Goal: Task Accomplishment & Management: Use online tool/utility

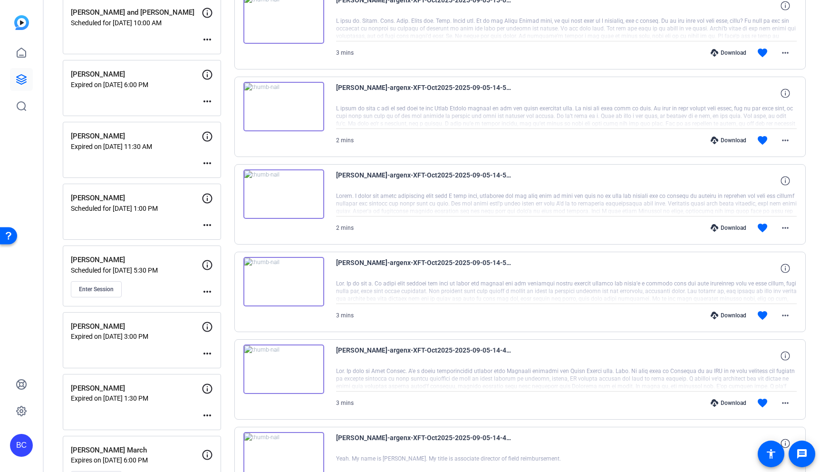
scroll to position [847, 0]
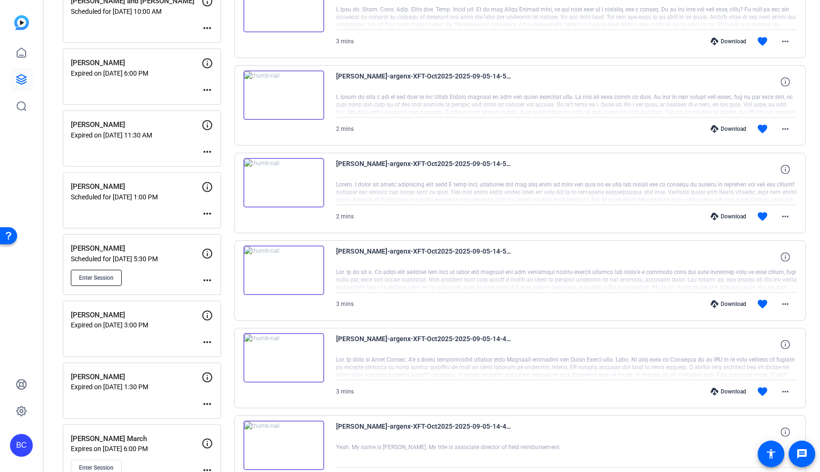
click at [116, 278] on button "Enter Session" at bounding box center [96, 278] width 51 height 16
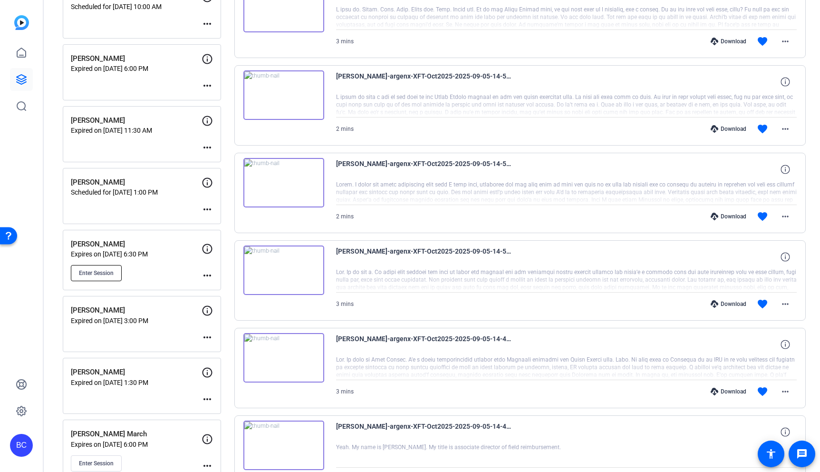
scroll to position [842, 0]
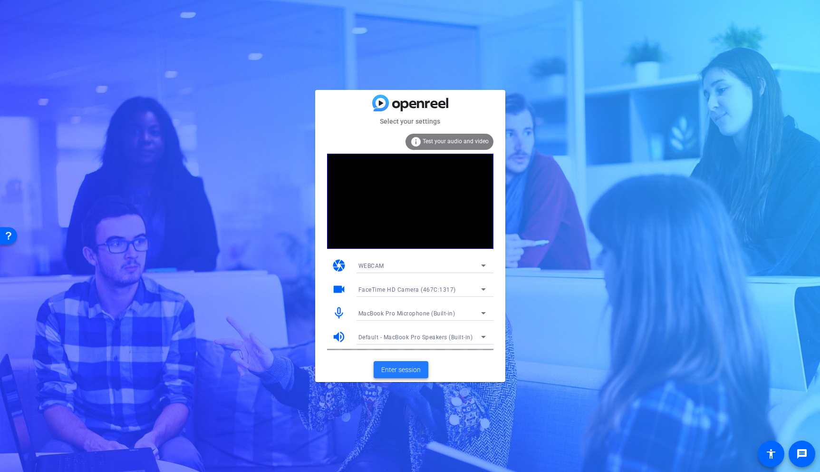
click at [415, 368] on span "Enter session" at bounding box center [400, 370] width 39 height 10
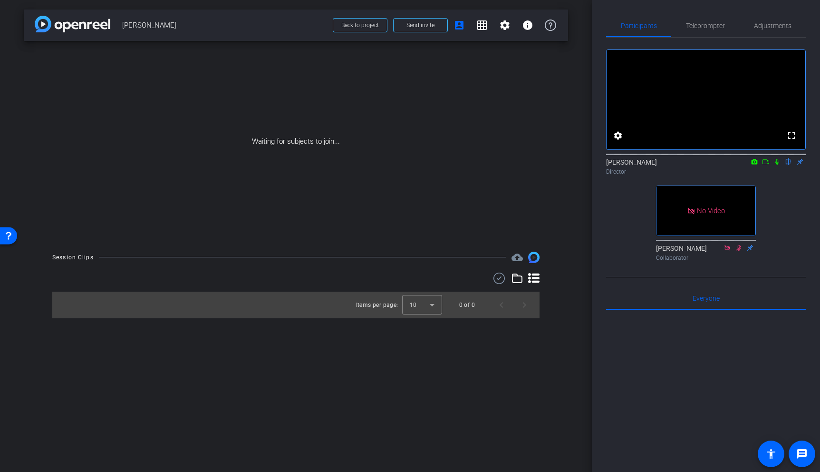
click at [767, 164] on icon at bounding box center [766, 161] width 7 height 5
click at [788, 165] on icon at bounding box center [789, 162] width 4 height 6
click at [789, 165] on icon at bounding box center [789, 161] width 8 height 7
click at [790, 165] on icon at bounding box center [789, 162] width 4 height 6
click at [778, 165] on icon at bounding box center [778, 161] width 8 height 7
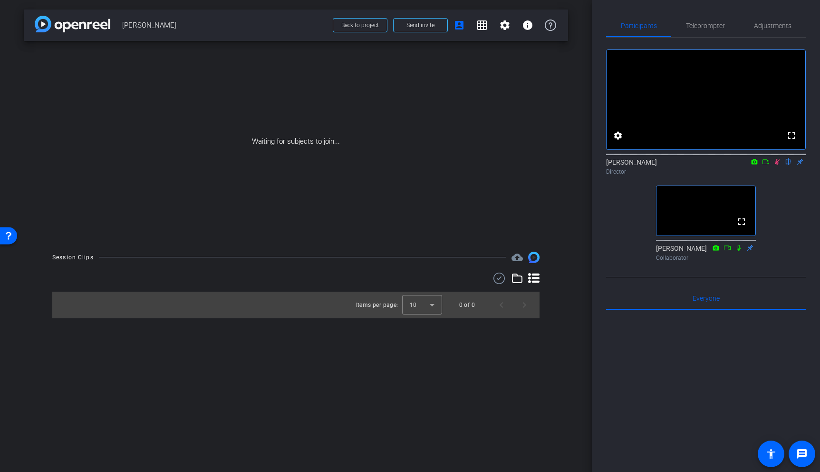
click at [778, 165] on icon at bounding box center [777, 162] width 5 height 6
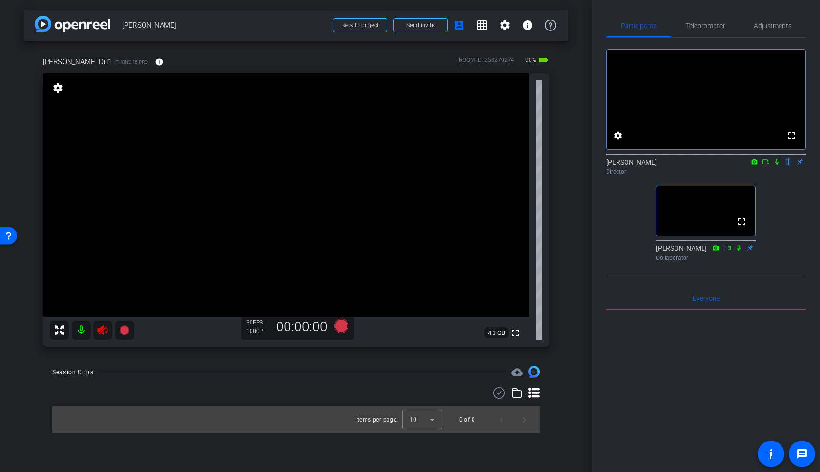
click at [104, 330] on icon at bounding box center [102, 329] width 11 height 11
click at [774, 23] on span "Adjustments" at bounding box center [773, 25] width 38 height 7
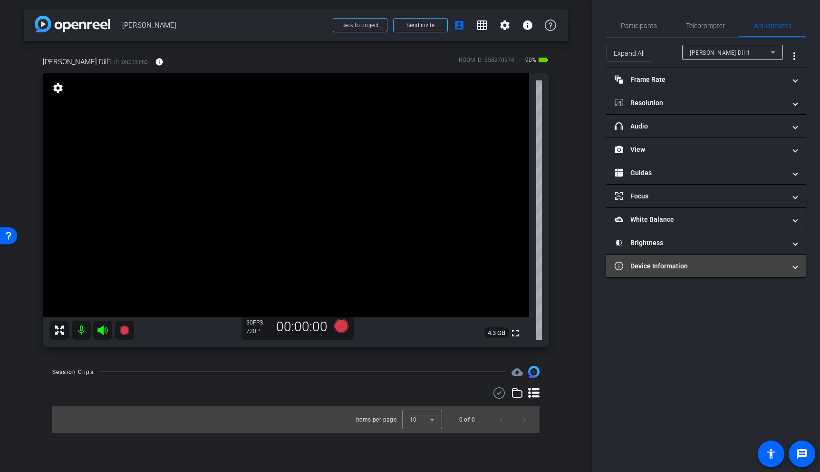
click at [696, 265] on mat-panel-title "Device Information" at bounding box center [700, 266] width 171 height 10
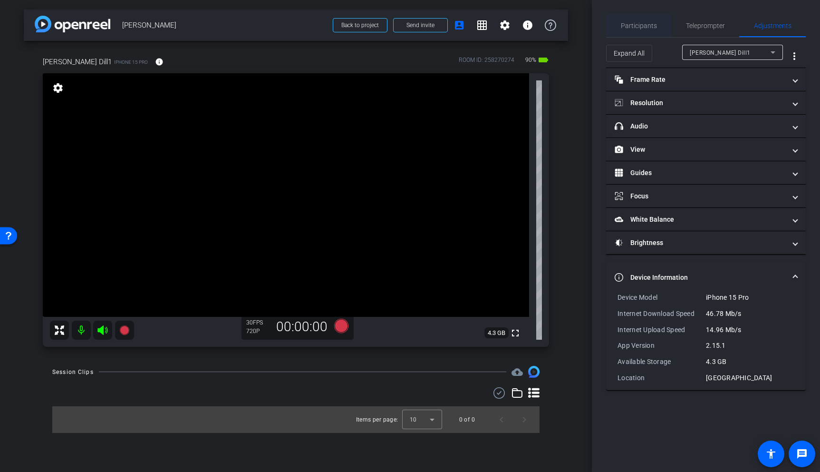
click at [637, 27] on span "Participants" at bounding box center [639, 25] width 36 height 7
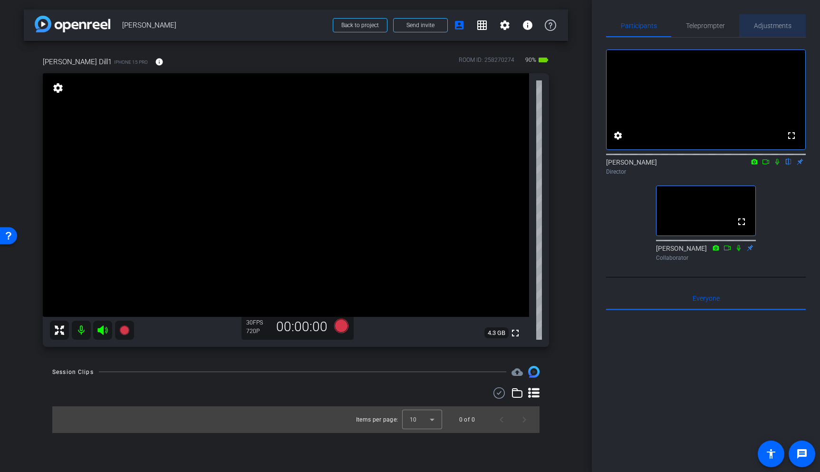
click at [769, 28] on span "Adjustments" at bounding box center [773, 25] width 38 height 7
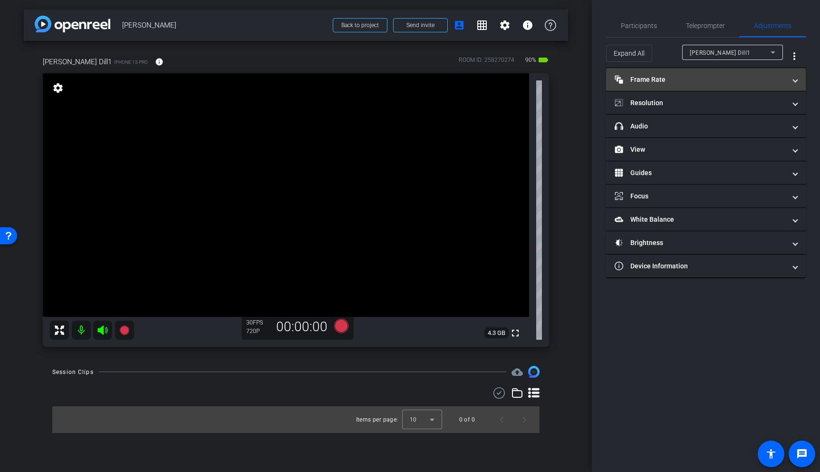
click at [680, 82] on mat-panel-title "Frame Rate Frame Rate" at bounding box center [700, 80] width 171 height 10
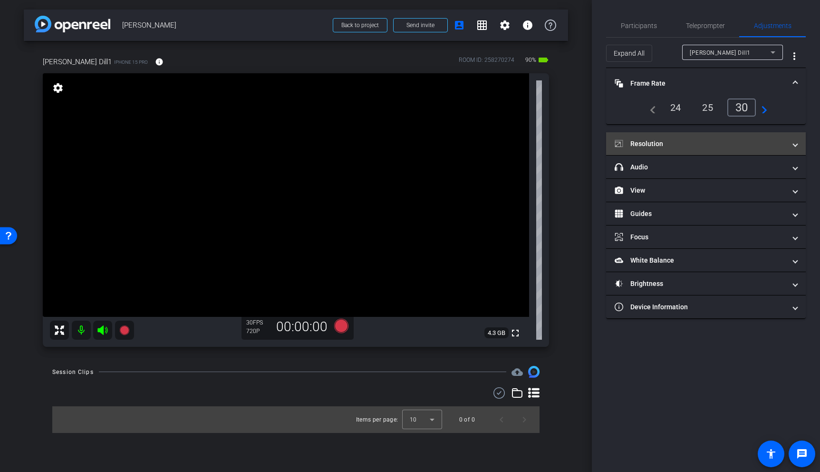
click at [678, 148] on mat-panel-title "Resolution" at bounding box center [700, 144] width 171 height 10
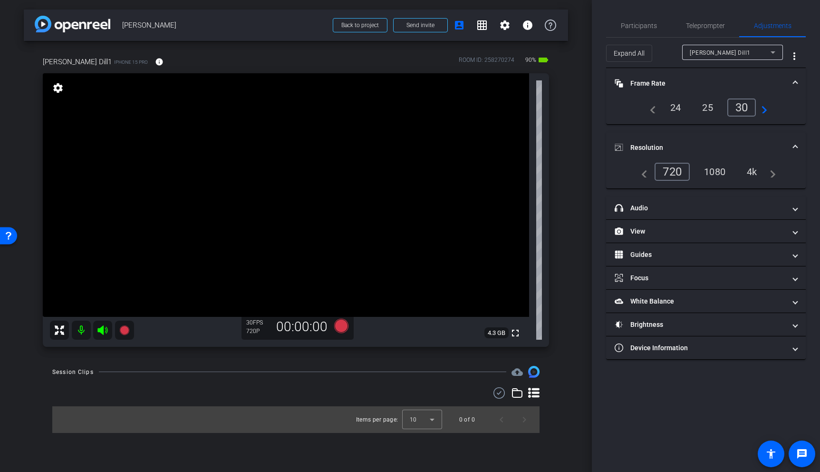
click at [755, 172] on div "4k" at bounding box center [752, 172] width 25 height 16
click at [632, 24] on span "Participants" at bounding box center [639, 25] width 36 height 7
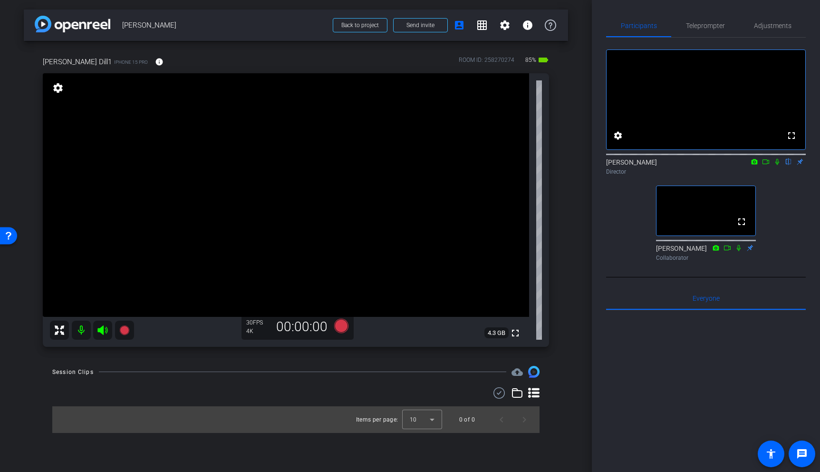
click at [267, 185] on video at bounding box center [286, 194] width 486 height 243
click at [233, 180] on video at bounding box center [286, 194] width 486 height 243
click at [239, 179] on video at bounding box center [286, 194] width 486 height 243
click at [781, 26] on span "Adjustments" at bounding box center [773, 25] width 38 height 7
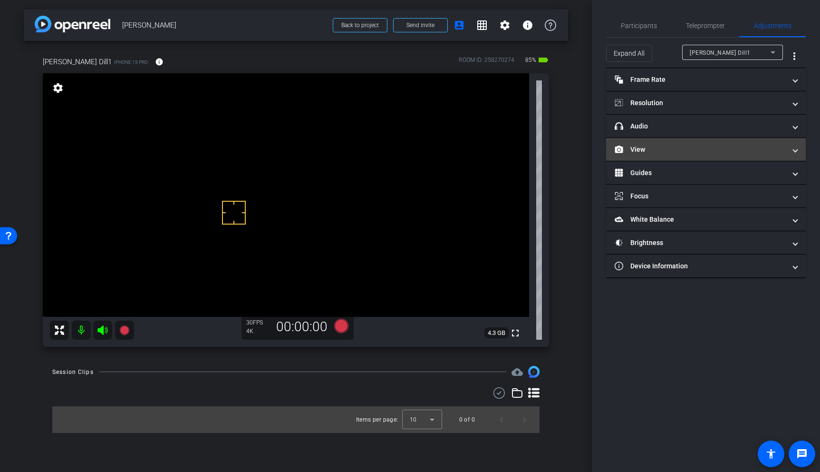
click at [658, 152] on mat-panel-title "View" at bounding box center [700, 150] width 171 height 10
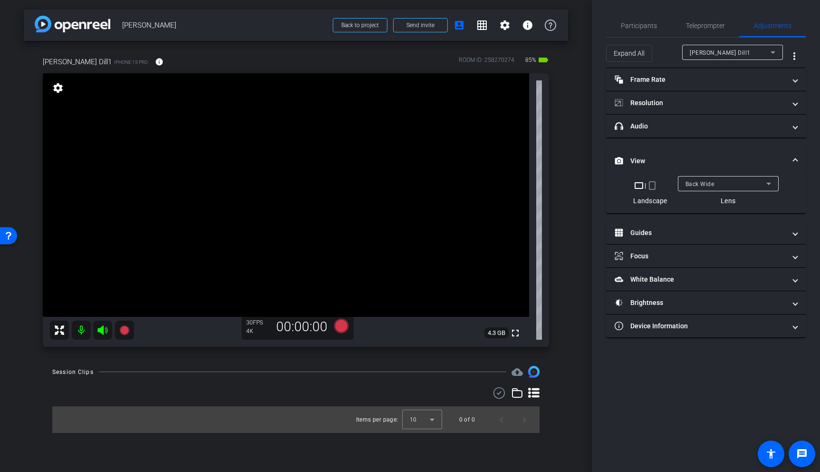
click at [717, 183] on div "Back Wide" at bounding box center [726, 184] width 81 height 12
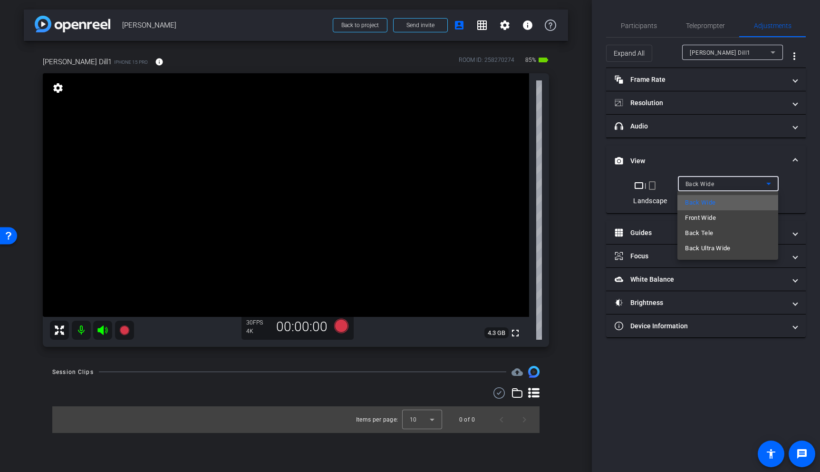
click at [706, 203] on span "Back Wide" at bounding box center [700, 202] width 30 height 11
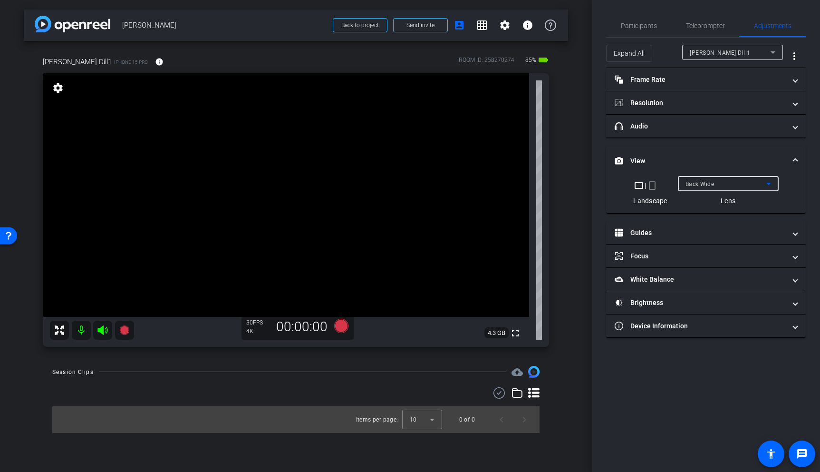
click at [728, 184] on div "Back Wide" at bounding box center [726, 184] width 81 height 12
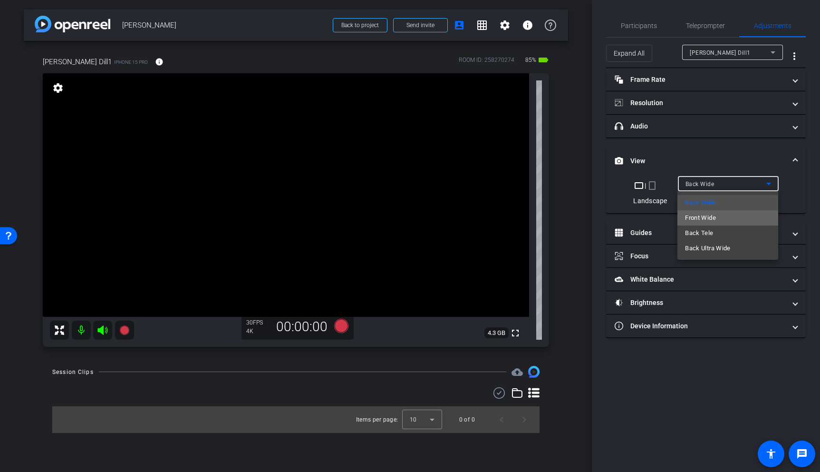
click at [701, 220] on span "Front Wide" at bounding box center [700, 217] width 31 height 11
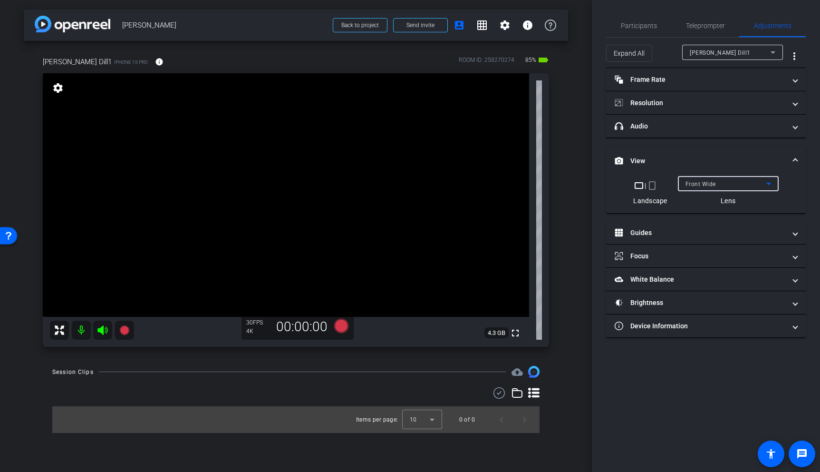
click at [723, 186] on div "Front Wide" at bounding box center [726, 184] width 81 height 12
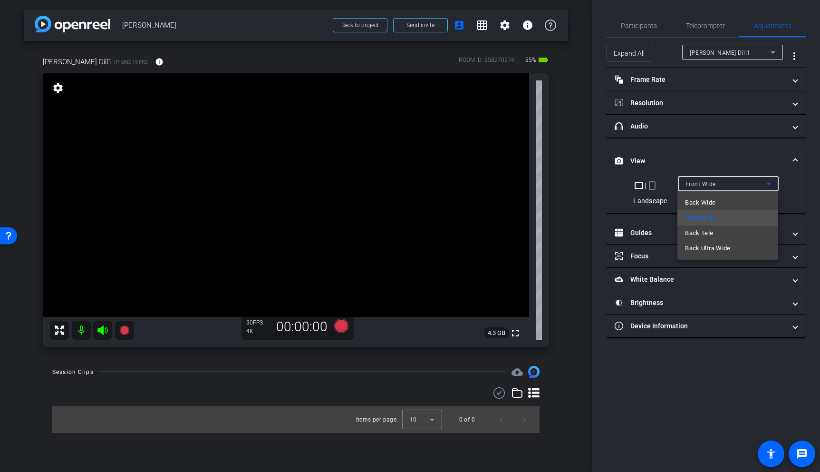
click at [704, 197] on span "Back Wide" at bounding box center [700, 202] width 30 height 11
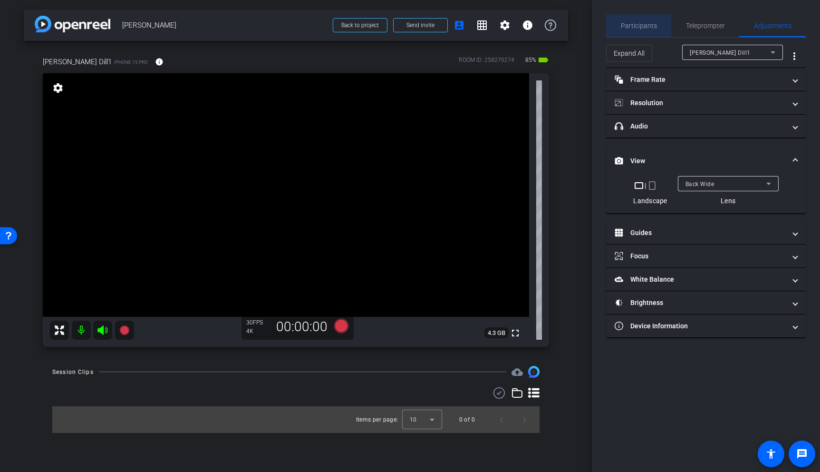
click at [640, 25] on span "Participants" at bounding box center [639, 25] width 36 height 7
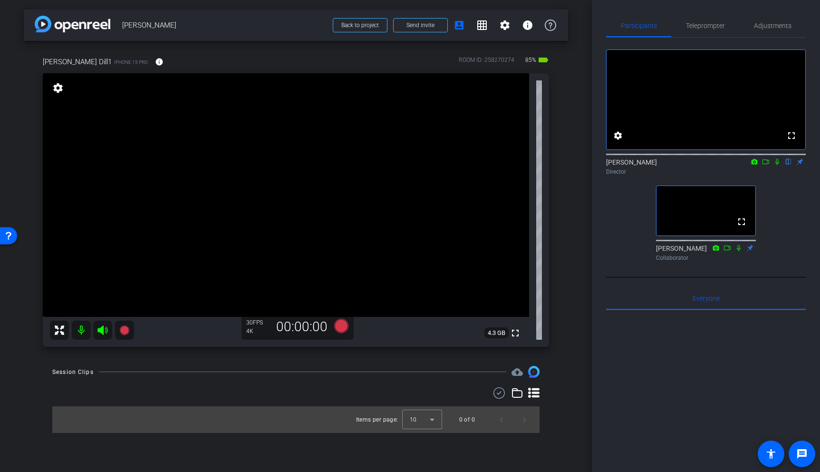
click at [764, 165] on icon at bounding box center [766, 161] width 8 height 7
click at [217, 198] on video at bounding box center [286, 194] width 486 height 243
click at [247, 200] on video at bounding box center [286, 194] width 486 height 243
click at [252, 164] on video at bounding box center [286, 194] width 486 height 243
click at [205, 170] on video at bounding box center [286, 194] width 486 height 243
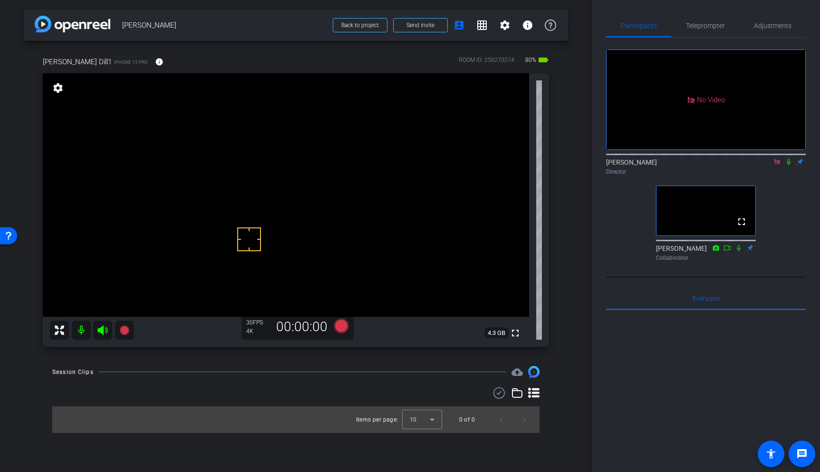
click at [238, 170] on video at bounding box center [286, 194] width 486 height 243
click at [240, 163] on video at bounding box center [286, 194] width 486 height 243
click at [230, 160] on video at bounding box center [286, 194] width 486 height 243
click at [790, 165] on icon at bounding box center [789, 162] width 4 height 6
click at [788, 165] on icon at bounding box center [788, 162] width 5 height 6
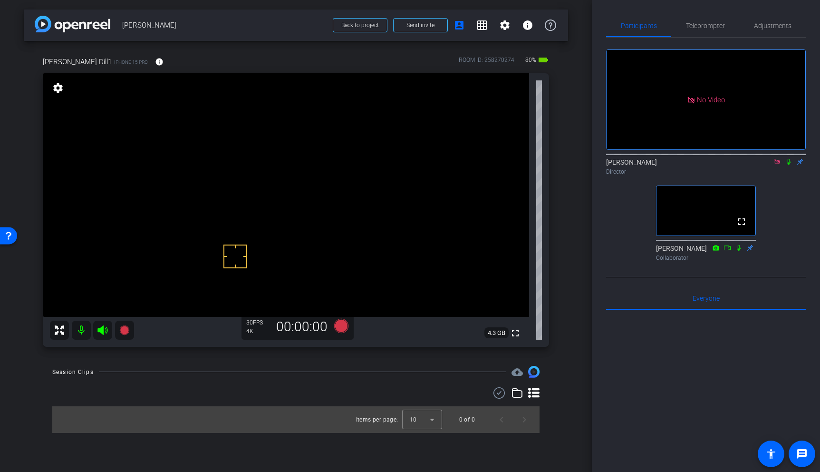
click at [241, 162] on video at bounding box center [286, 194] width 486 height 243
click at [243, 164] on video at bounding box center [286, 194] width 486 height 243
click at [787, 165] on icon at bounding box center [789, 162] width 4 height 6
click at [244, 174] on video at bounding box center [286, 194] width 486 height 243
click at [126, 330] on icon at bounding box center [124, 330] width 10 height 10
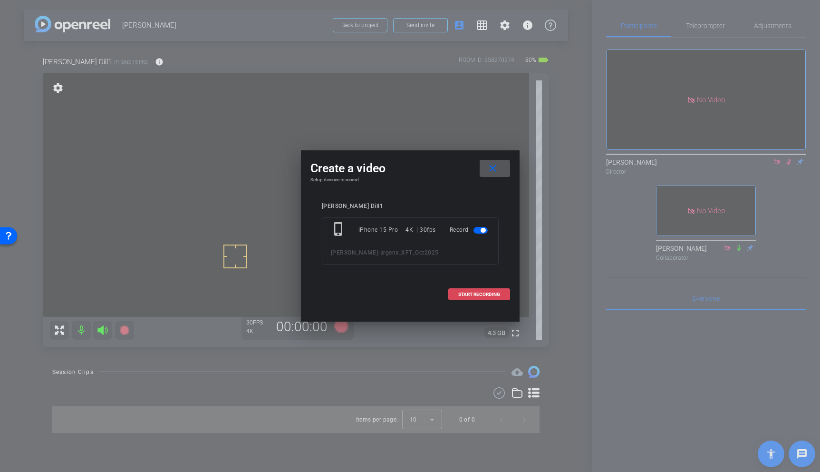
click at [494, 292] on span "START RECORDING" at bounding box center [479, 294] width 42 height 5
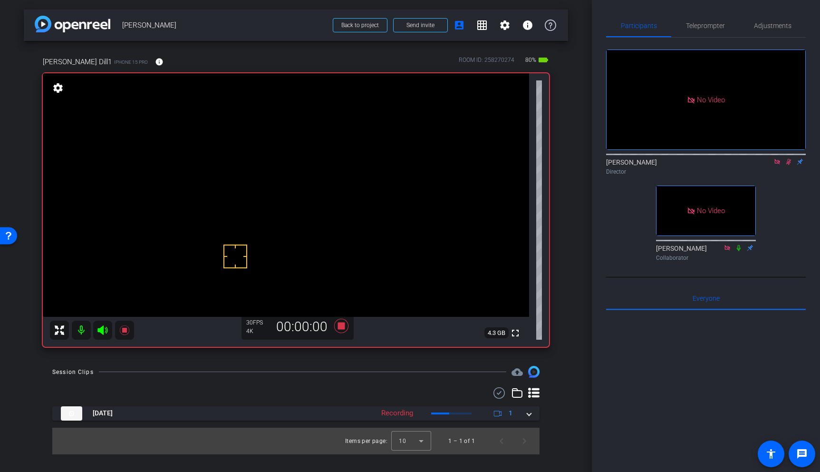
click at [790, 165] on icon at bounding box center [788, 162] width 5 height 6
click at [789, 165] on icon at bounding box center [789, 162] width 4 height 6
click at [789, 165] on icon at bounding box center [788, 162] width 5 height 6
click at [789, 165] on icon at bounding box center [789, 162] width 4 height 6
click at [343, 326] on icon at bounding box center [341, 326] width 14 height 14
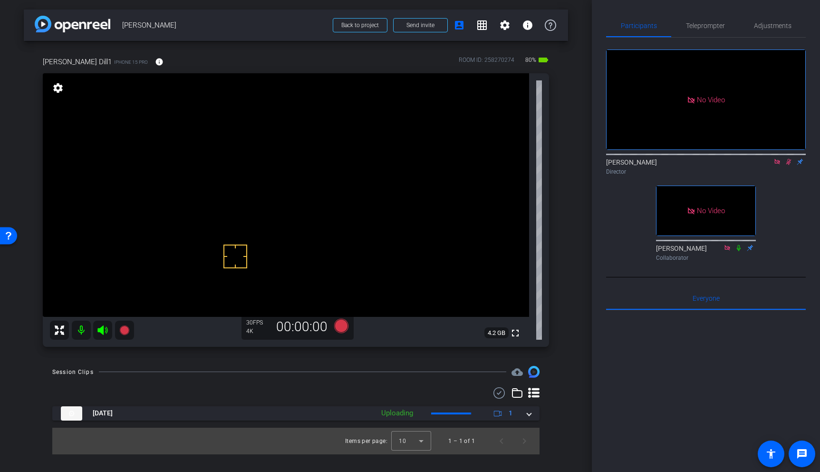
click at [789, 165] on icon at bounding box center [788, 162] width 5 height 6
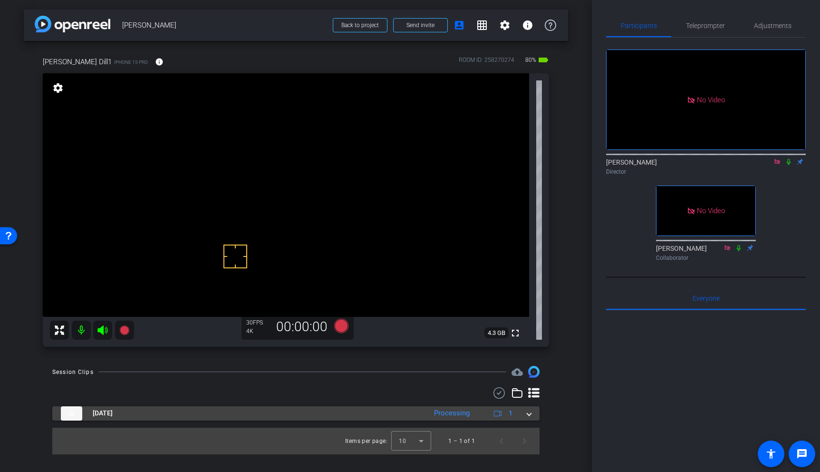
click at [530, 416] on span at bounding box center [529, 413] width 4 height 10
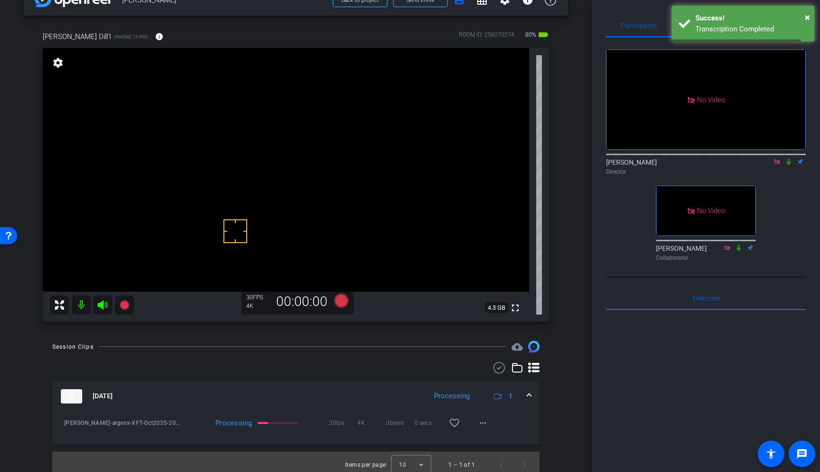
scroll to position [31, 0]
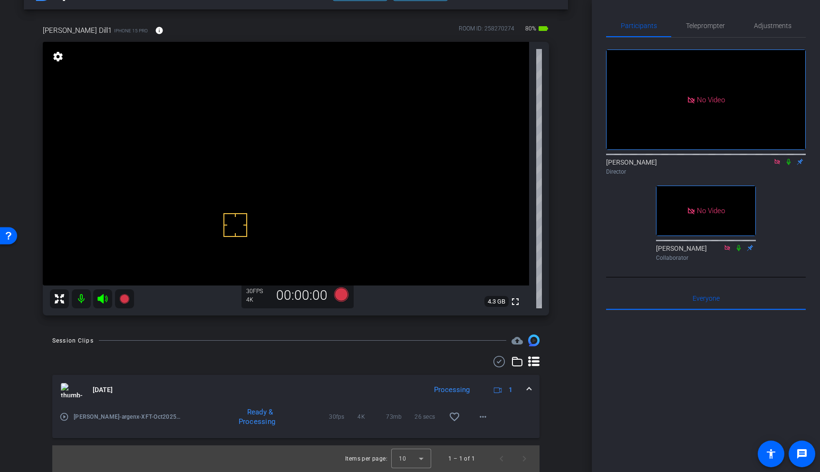
click at [788, 165] on icon at bounding box center [789, 162] width 4 height 6
click at [60, 417] on mat-icon "play_circle_outline" at bounding box center [64, 417] width 10 height 10
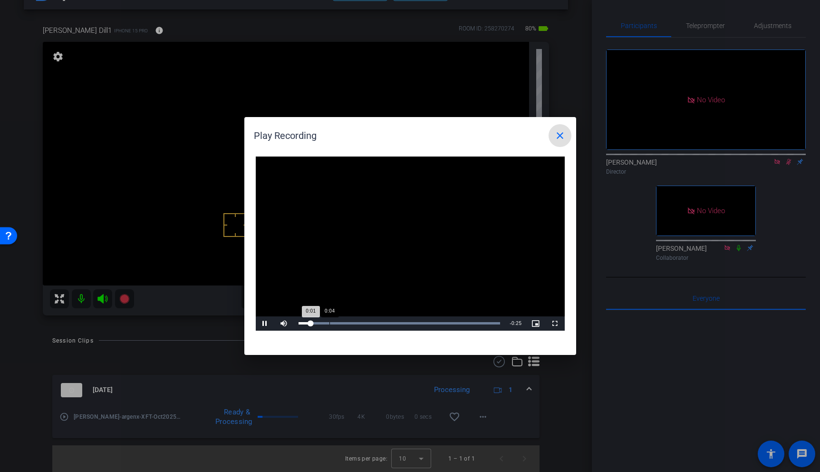
click at [337, 323] on div "Loaded : 100.00% 0:04 0:01" at bounding box center [400, 323] width 202 height 2
click at [355, 322] on div "Loaded : 100.00% 0:07 0:04" at bounding box center [400, 323] width 202 height 2
click at [380, 322] on div "Loaded : 100.00% 0:10 0:10" at bounding box center [400, 323] width 202 height 2
click at [562, 135] on mat-icon "close" at bounding box center [559, 135] width 11 height 11
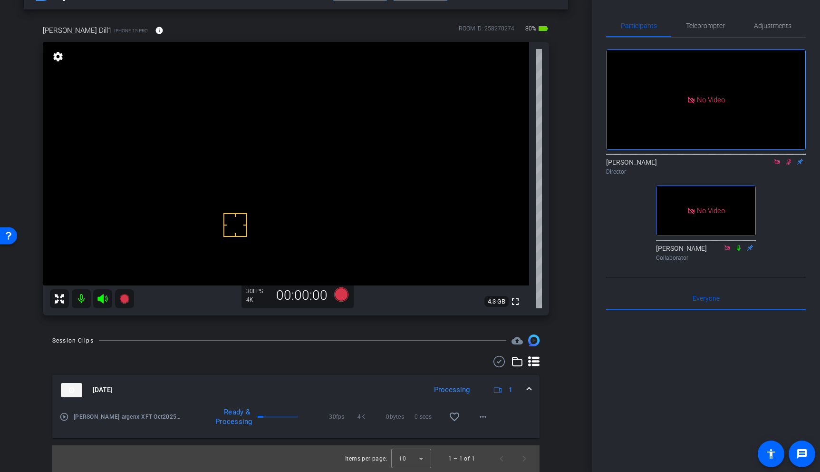
click at [789, 165] on icon at bounding box center [789, 161] width 8 height 7
click at [790, 165] on icon at bounding box center [789, 161] width 8 height 7
click at [122, 300] on icon at bounding box center [124, 299] width 10 height 10
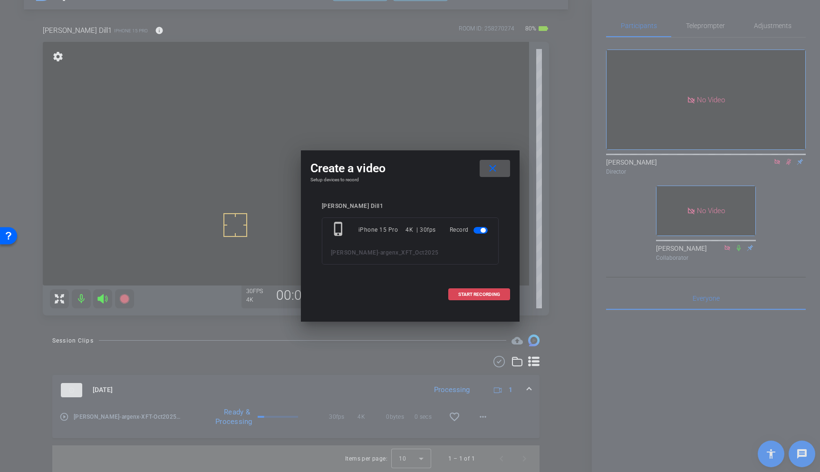
click at [465, 294] on span "START RECORDING" at bounding box center [479, 294] width 42 height 5
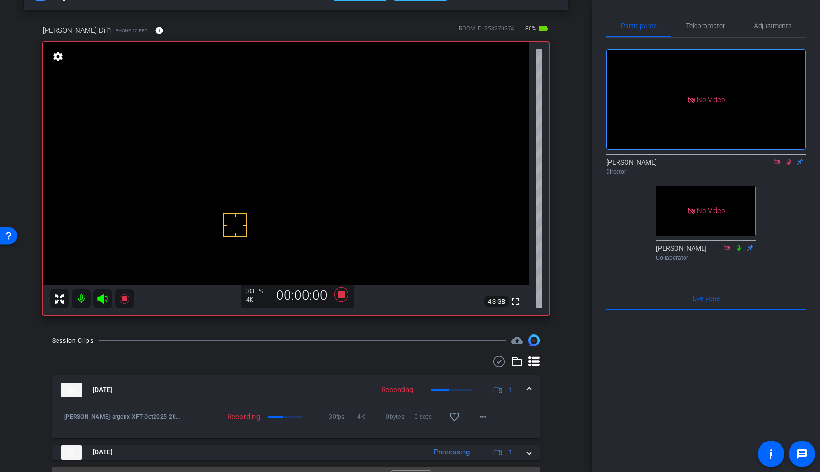
click at [529, 390] on span at bounding box center [529, 390] width 4 height 10
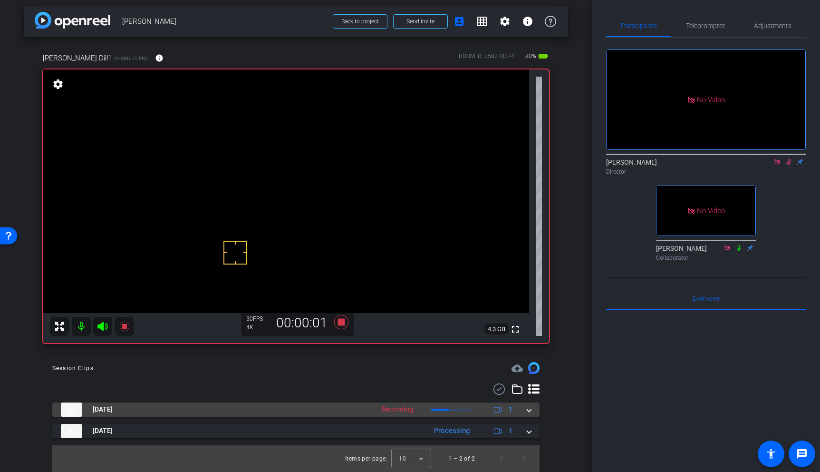
scroll to position [4, 0]
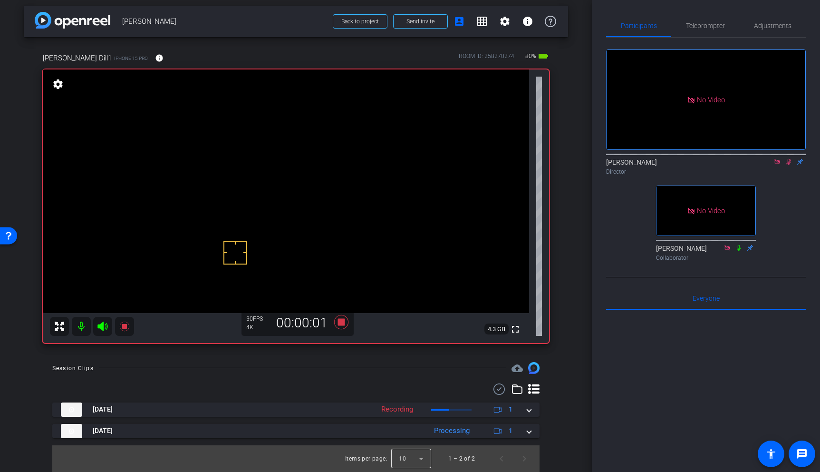
click at [423, 458] on div at bounding box center [411, 458] width 40 height 23
click at [408, 432] on mat-option "25" at bounding box center [412, 436] width 40 height 15
click at [238, 165] on video at bounding box center [286, 190] width 486 height 243
click at [790, 165] on icon at bounding box center [788, 162] width 5 height 6
click at [789, 165] on icon at bounding box center [789, 161] width 8 height 7
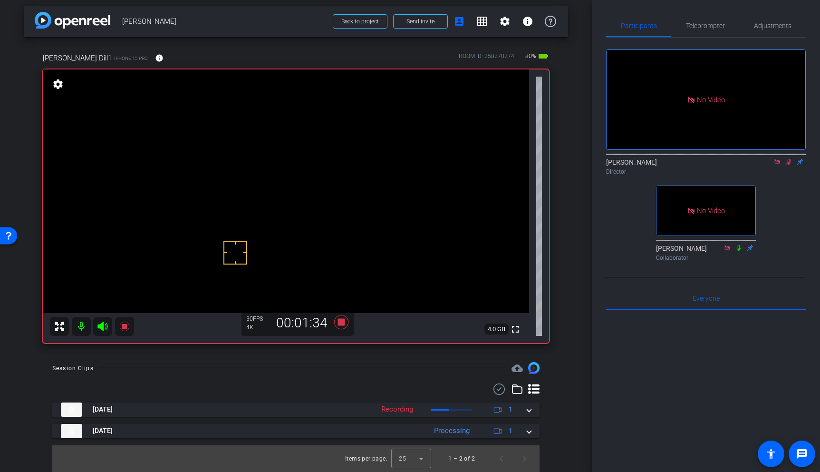
click at [239, 153] on video at bounding box center [286, 190] width 486 height 243
click at [340, 324] on icon at bounding box center [341, 322] width 14 height 14
click at [119, 328] on icon at bounding box center [124, 325] width 11 height 11
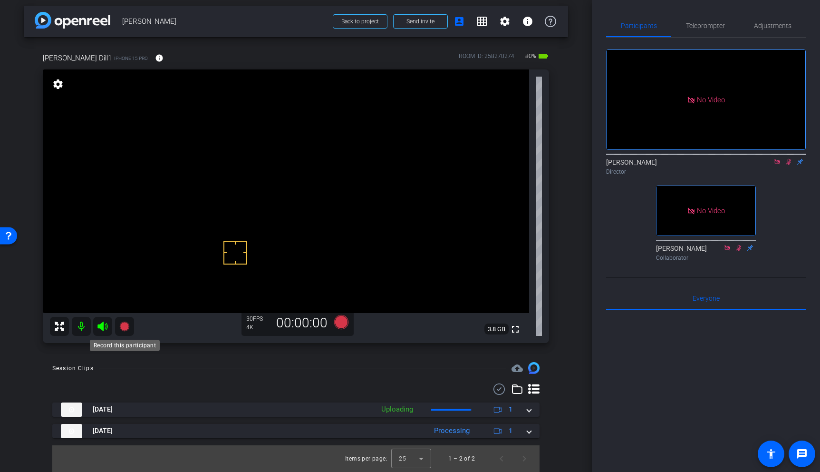
click at [123, 325] on icon at bounding box center [124, 326] width 10 height 10
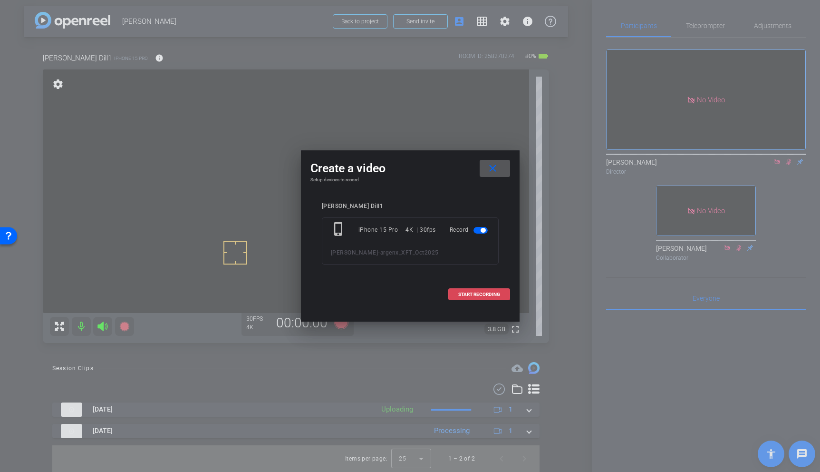
click at [471, 299] on span at bounding box center [479, 294] width 61 height 23
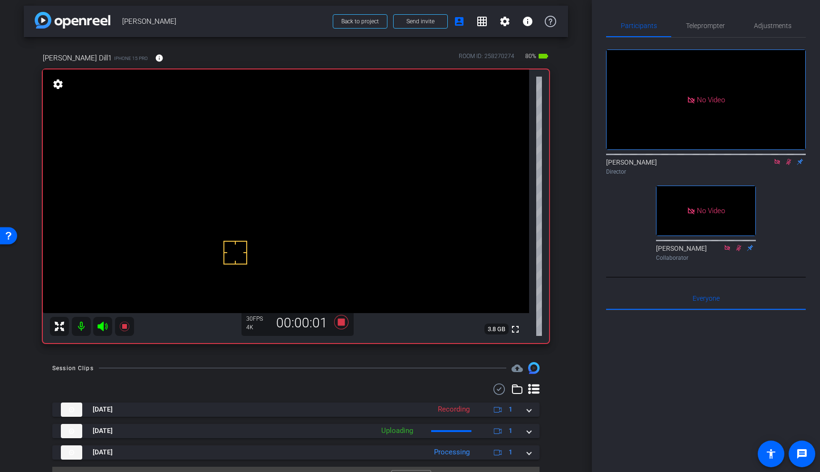
click at [790, 165] on icon at bounding box center [789, 161] width 8 height 7
click at [789, 165] on icon at bounding box center [789, 161] width 8 height 7
click at [238, 165] on video at bounding box center [286, 190] width 486 height 243
click at [343, 325] on icon at bounding box center [341, 322] width 14 height 14
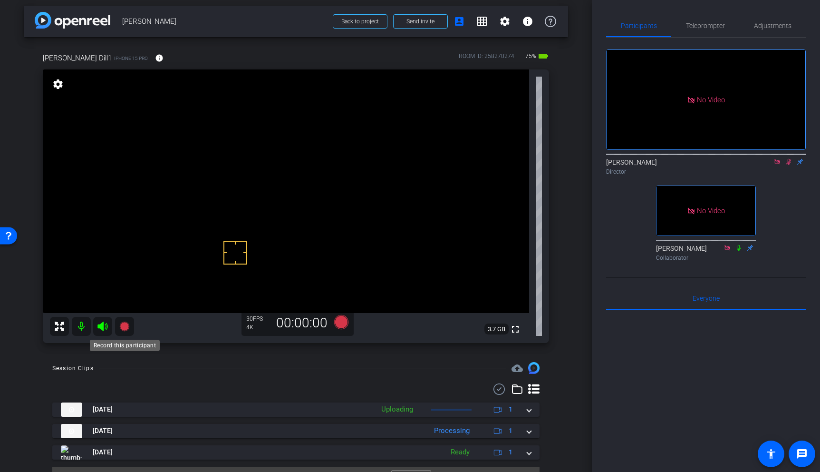
click at [127, 327] on icon at bounding box center [124, 326] width 10 height 10
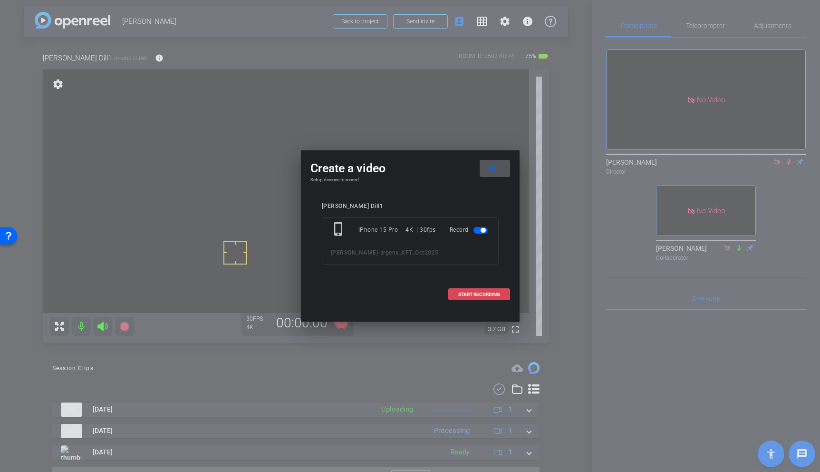
click at [469, 292] on span "START RECORDING" at bounding box center [479, 294] width 42 height 5
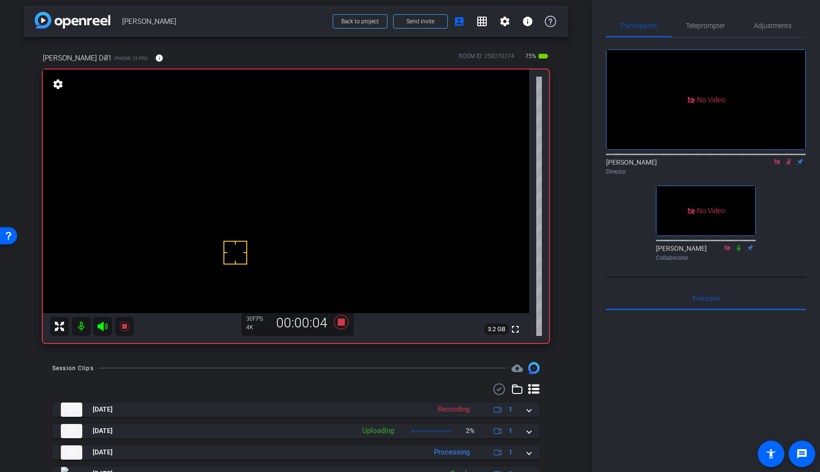
click at [241, 171] on video at bounding box center [286, 190] width 486 height 243
click at [240, 160] on video at bounding box center [286, 190] width 486 height 243
click at [791, 165] on icon at bounding box center [789, 161] width 8 height 7
click at [789, 165] on icon at bounding box center [789, 161] width 8 height 7
click at [740, 251] on icon at bounding box center [739, 247] width 8 height 7
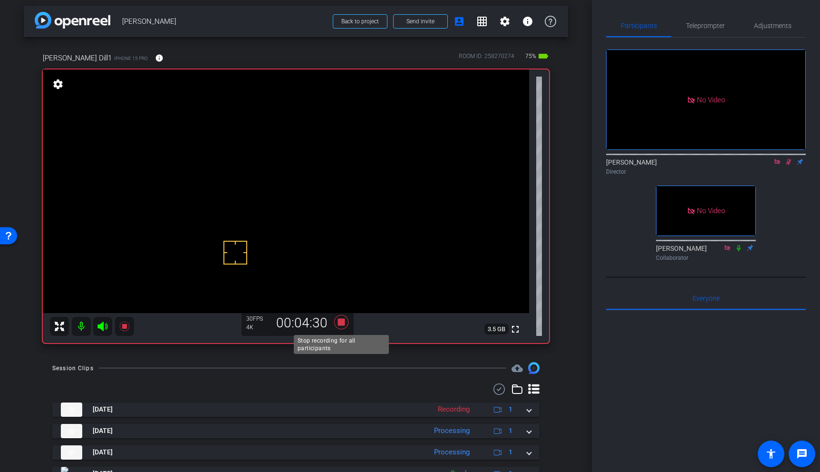
click at [343, 322] on icon at bounding box center [341, 322] width 14 height 14
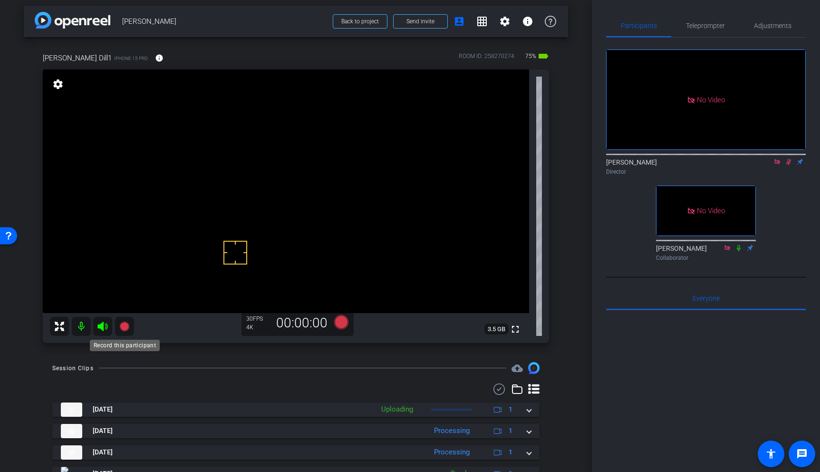
click at [126, 328] on icon at bounding box center [124, 326] width 10 height 10
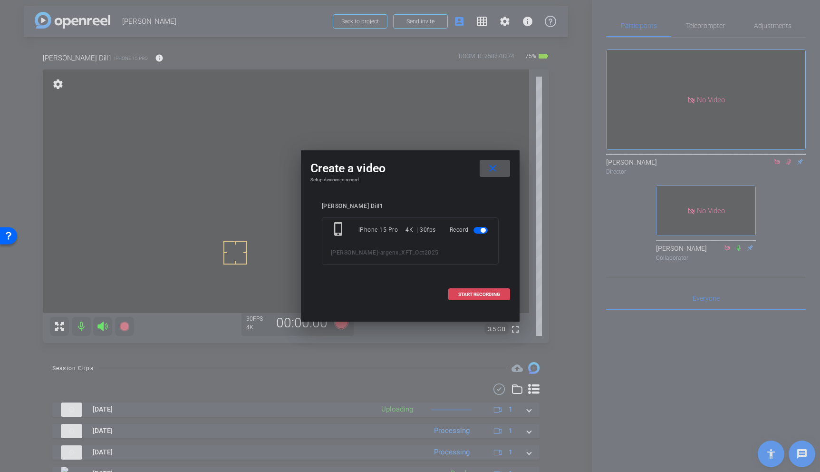
click at [465, 297] on span at bounding box center [479, 294] width 61 height 23
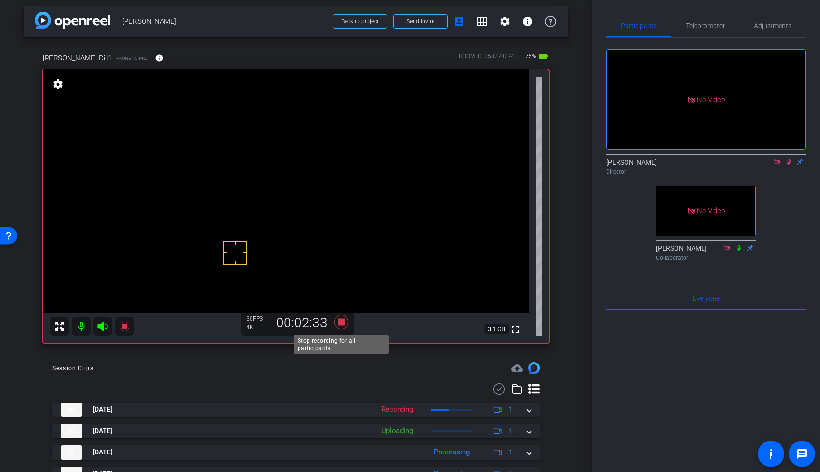
click at [340, 323] on icon at bounding box center [341, 322] width 14 height 14
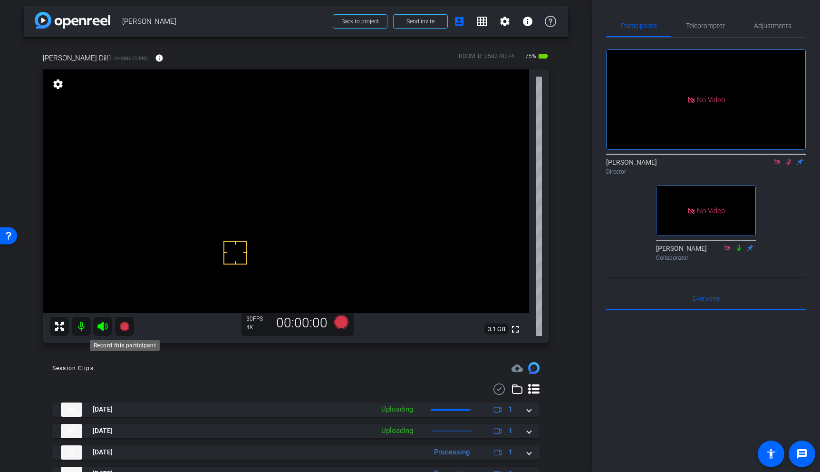
click at [126, 328] on icon at bounding box center [124, 326] width 10 height 10
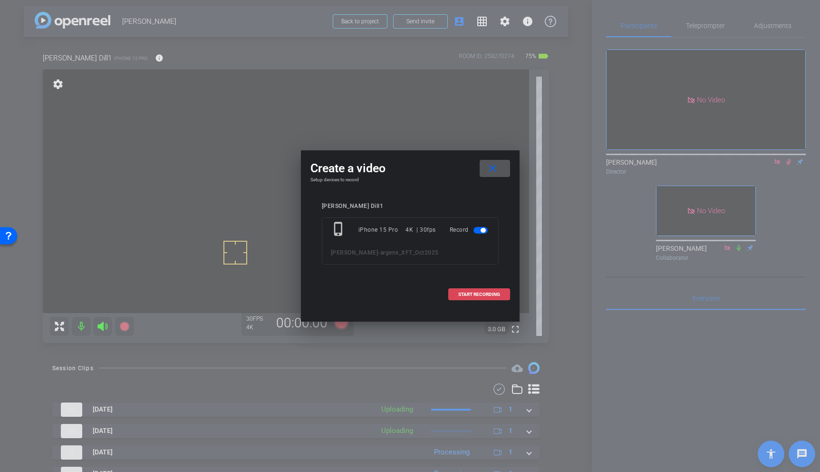
click at [488, 293] on span "START RECORDING" at bounding box center [479, 294] width 42 height 5
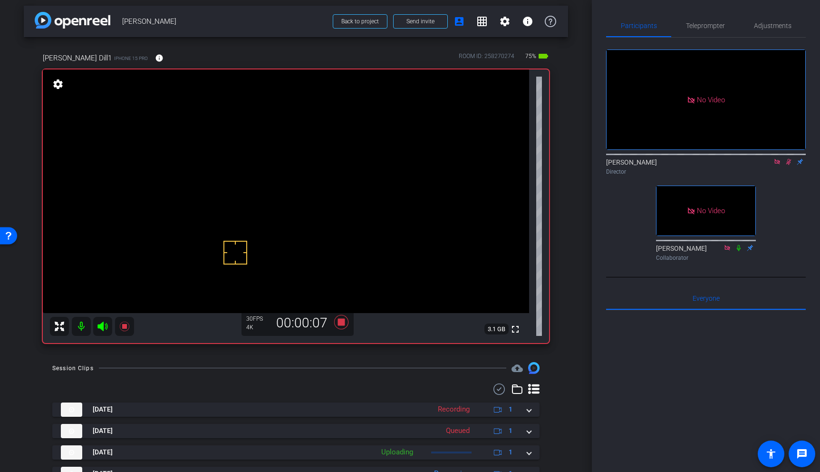
click at [230, 166] on video at bounding box center [286, 190] width 486 height 243
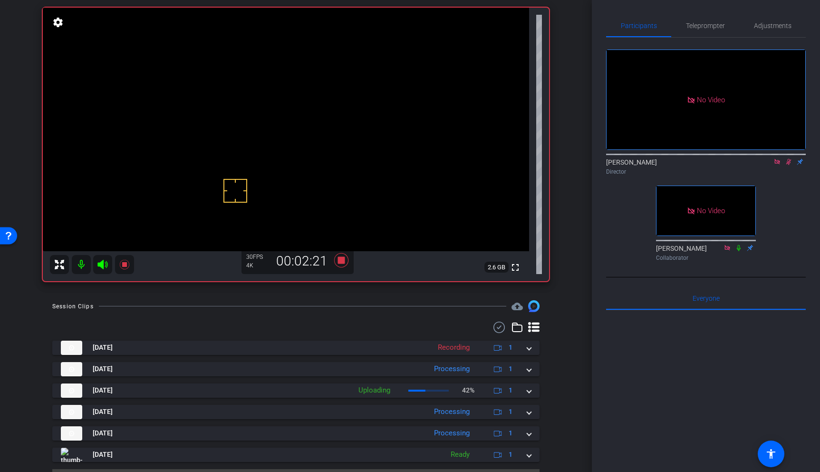
scroll to position [65, 0]
click at [235, 104] on video at bounding box center [286, 129] width 486 height 243
click at [343, 261] on icon at bounding box center [341, 260] width 14 height 14
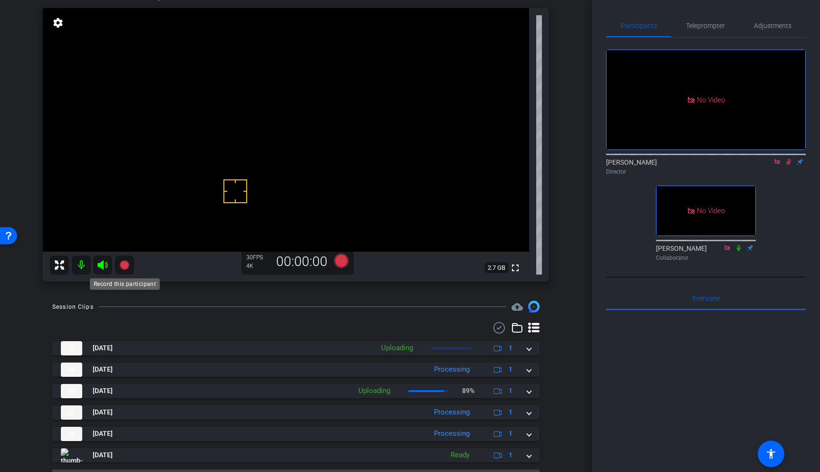
click at [127, 266] on icon at bounding box center [124, 265] width 10 height 10
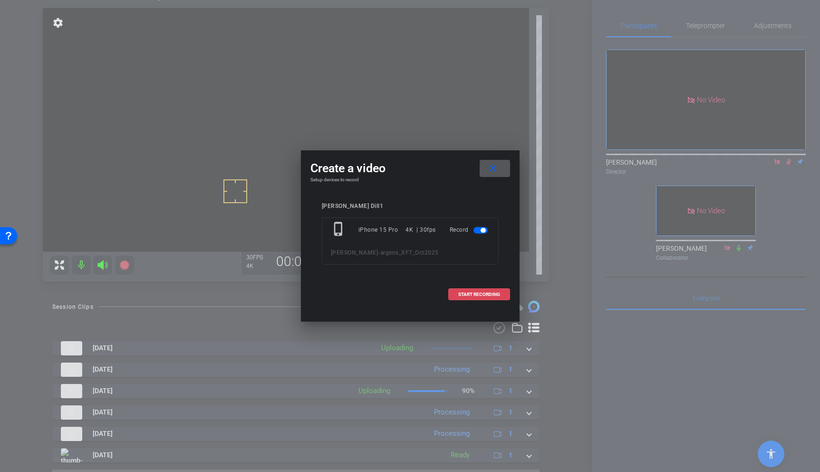
click at [498, 292] on span "START RECORDING" at bounding box center [479, 294] width 42 height 5
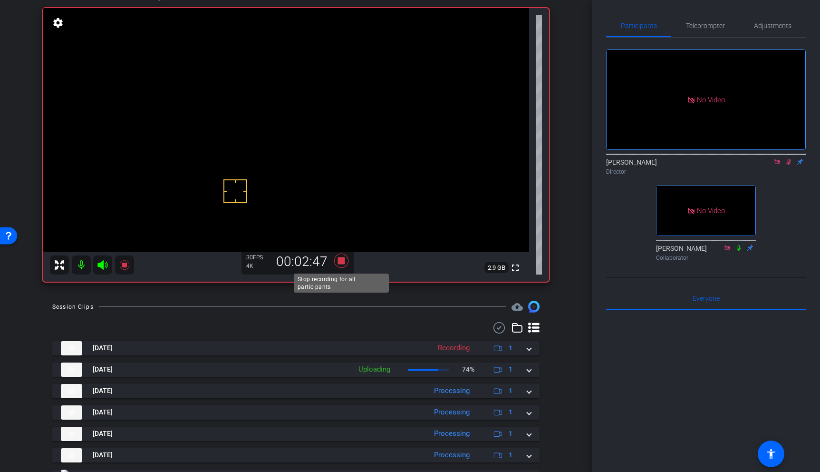
click at [342, 259] on icon at bounding box center [341, 260] width 14 height 14
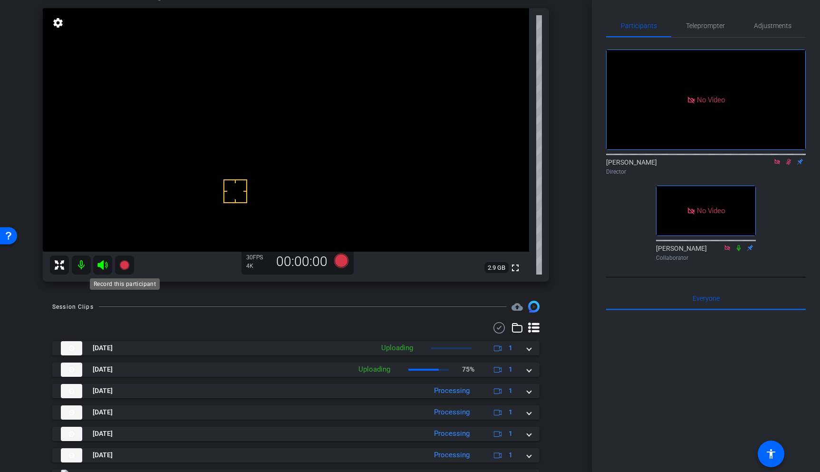
click at [126, 262] on icon at bounding box center [124, 265] width 10 height 10
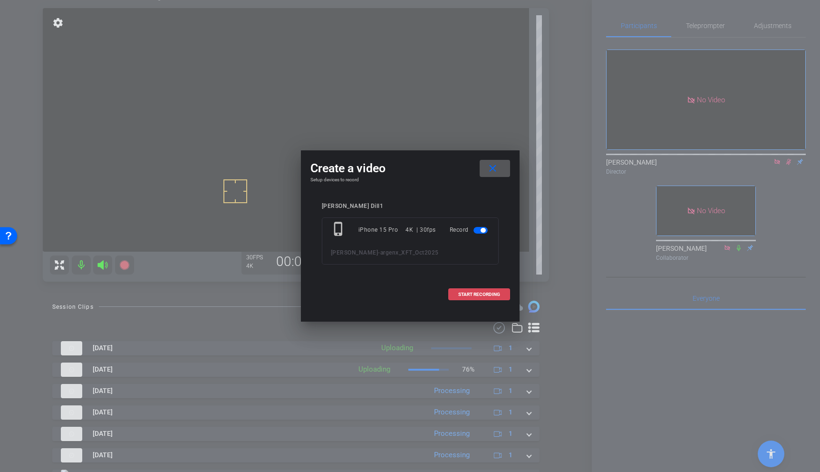
click at [475, 293] on span "START RECORDING" at bounding box center [479, 294] width 42 height 5
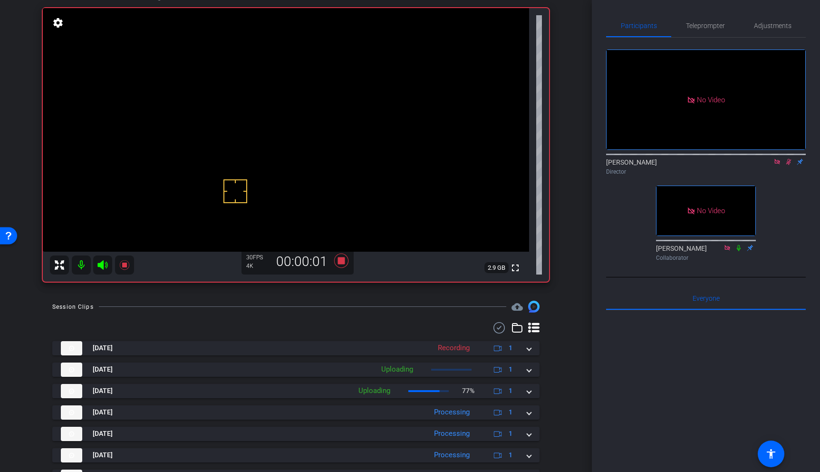
click at [238, 112] on video at bounding box center [286, 129] width 486 height 243
click at [343, 261] on icon at bounding box center [341, 260] width 14 height 14
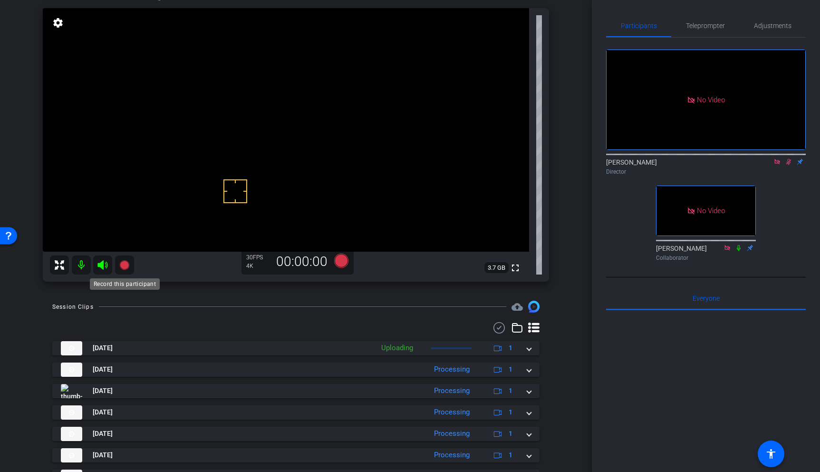
click at [128, 265] on icon at bounding box center [124, 265] width 10 height 10
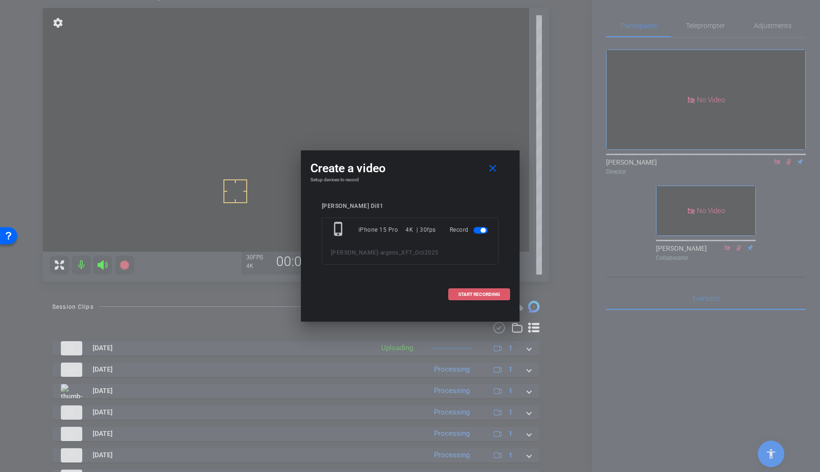
click at [493, 292] on span "START RECORDING" at bounding box center [479, 294] width 42 height 5
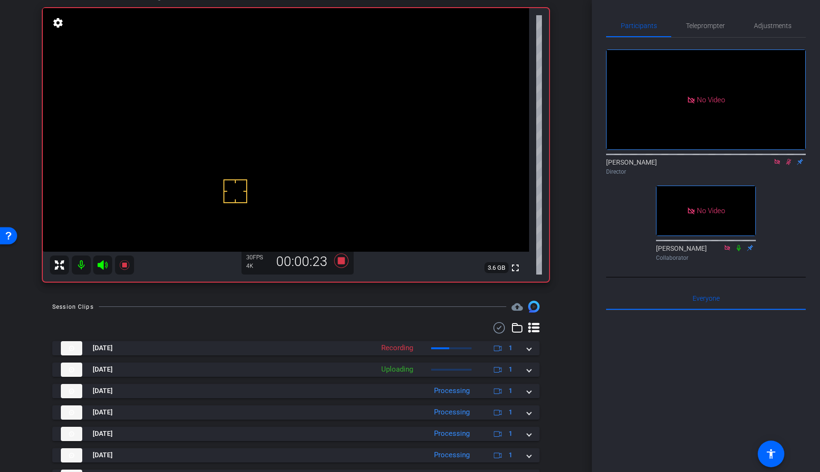
click at [231, 109] on video at bounding box center [286, 129] width 486 height 243
click at [238, 91] on video at bounding box center [286, 129] width 486 height 243
click at [239, 95] on div at bounding box center [238, 91] width 24 height 24
click at [239, 100] on div at bounding box center [238, 91] width 24 height 24
click at [240, 112] on video at bounding box center [286, 129] width 486 height 243
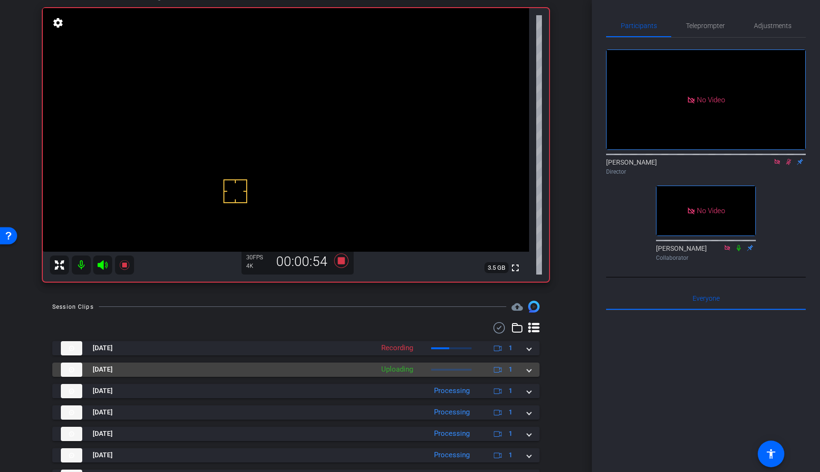
click at [529, 370] on span at bounding box center [529, 369] width 4 height 10
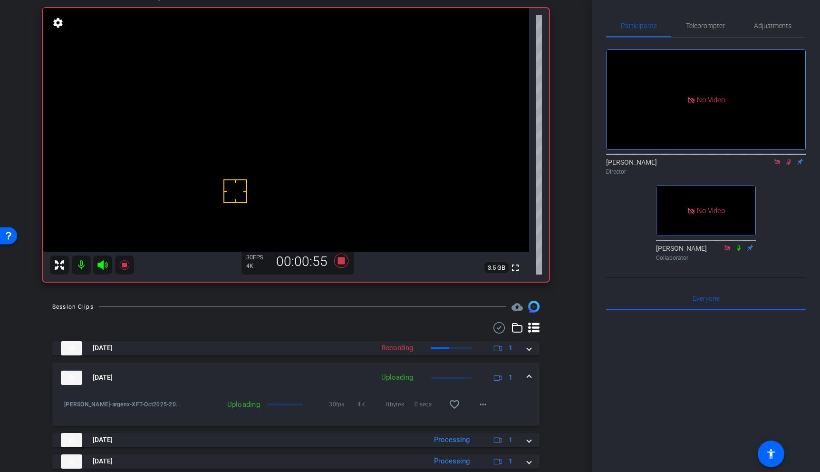
click at [530, 371] on mat-expansion-panel-header "[DATE] Uploading 1" at bounding box center [295, 377] width 487 height 30
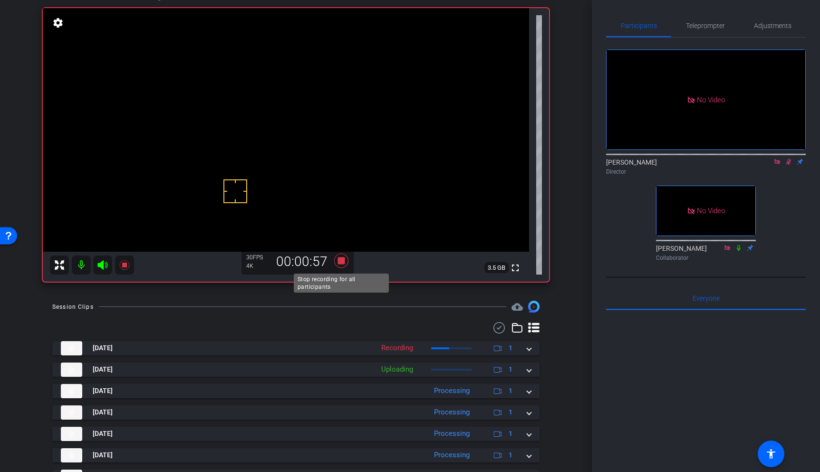
click at [339, 259] on icon at bounding box center [341, 260] width 14 height 14
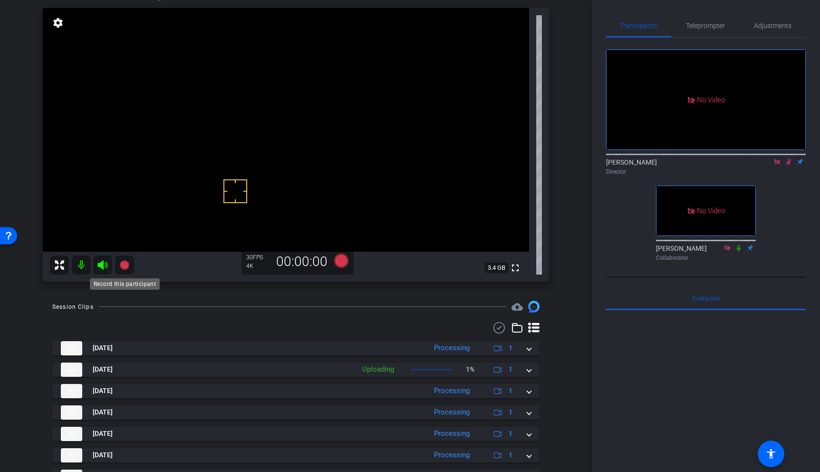
click at [129, 262] on icon at bounding box center [124, 264] width 11 height 11
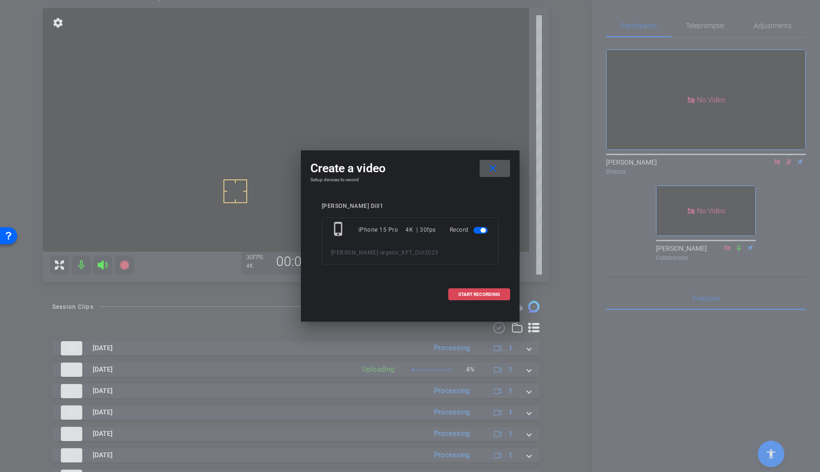
click at [479, 292] on span "START RECORDING" at bounding box center [479, 294] width 42 height 5
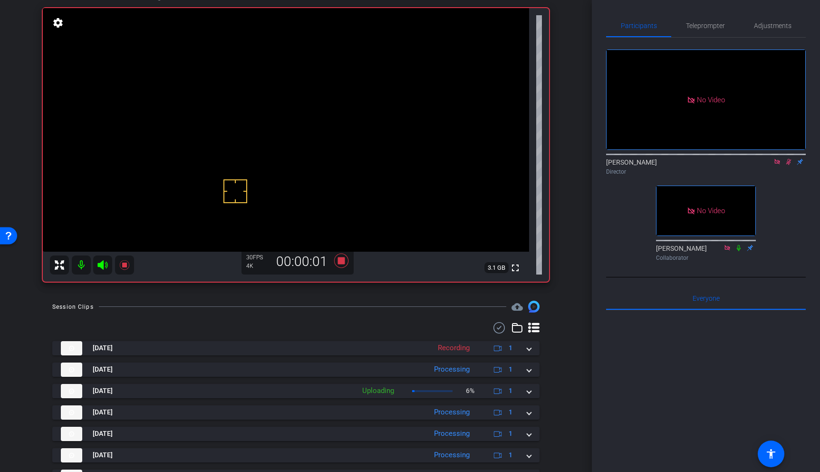
click at [239, 104] on video at bounding box center [286, 129] width 486 height 243
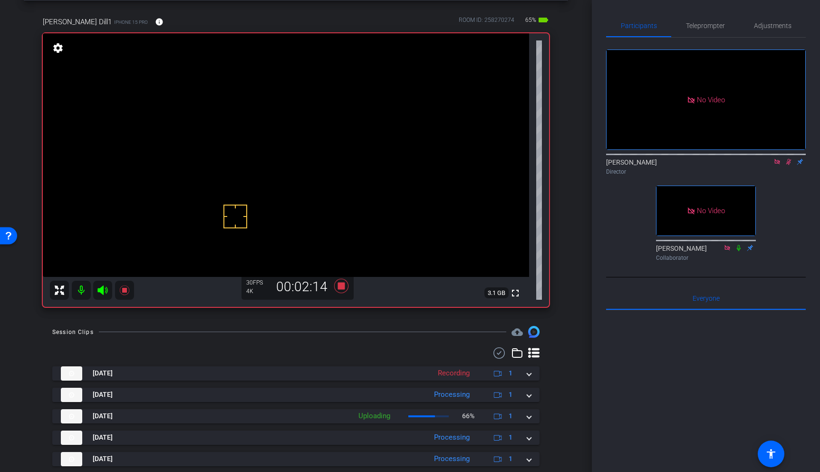
scroll to position [38, 0]
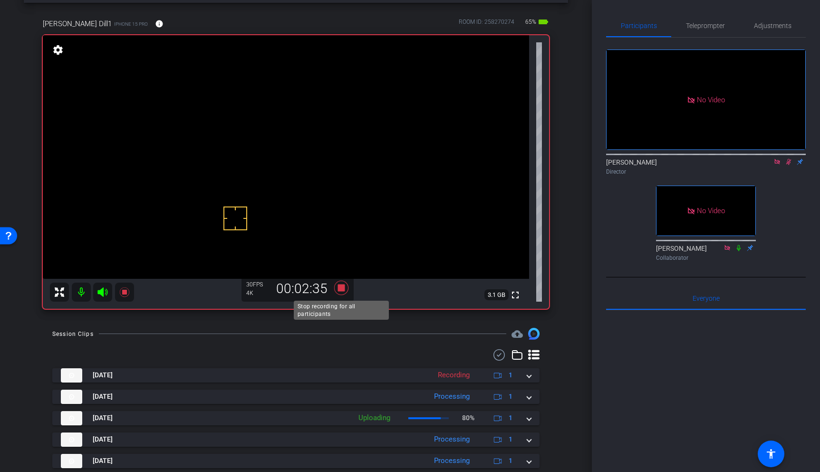
click at [339, 291] on icon at bounding box center [341, 288] width 14 height 14
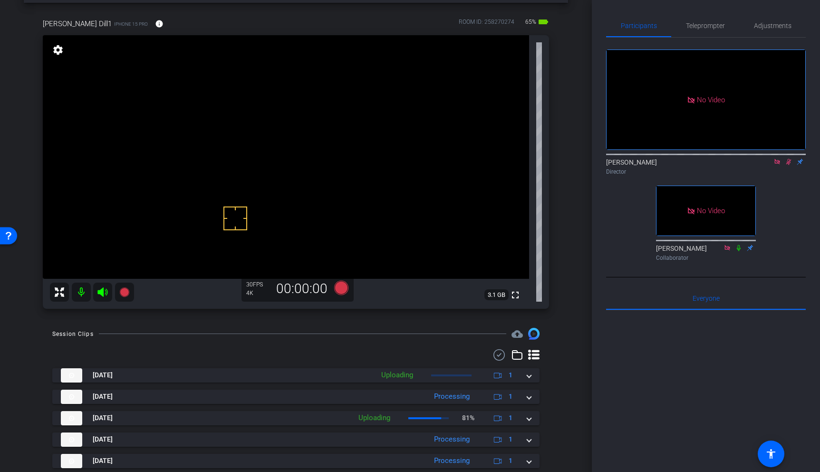
click at [790, 165] on icon at bounding box center [788, 162] width 5 height 6
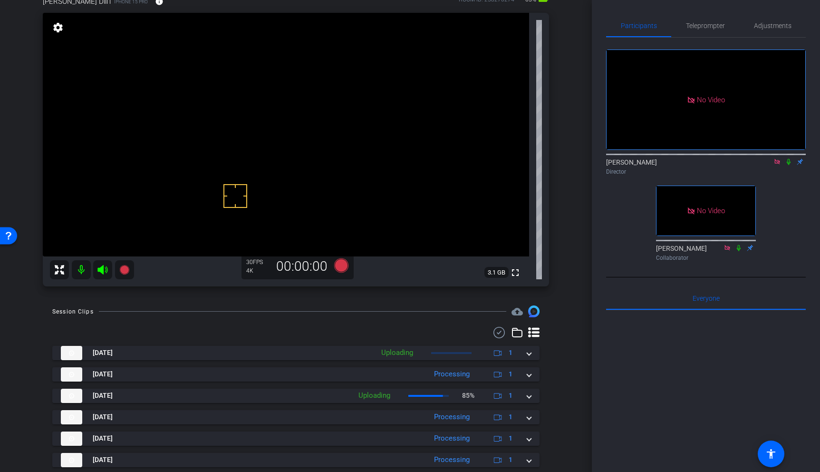
scroll to position [64, 0]
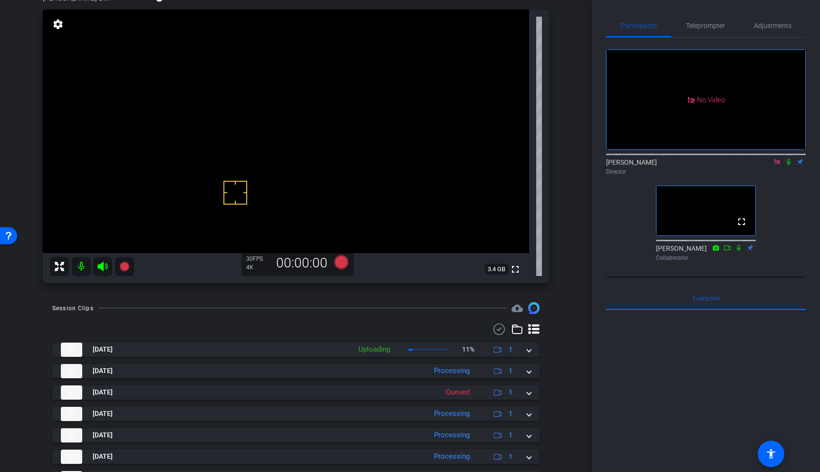
click at [777, 164] on icon at bounding box center [777, 161] width 5 height 5
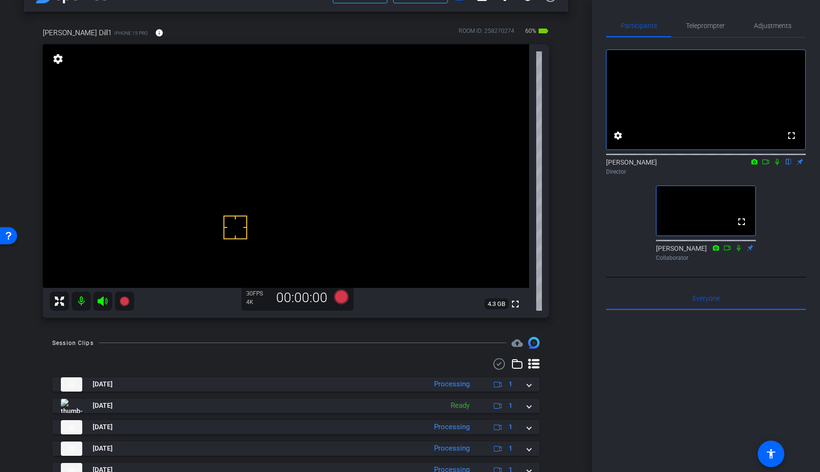
scroll to position [31, 0]
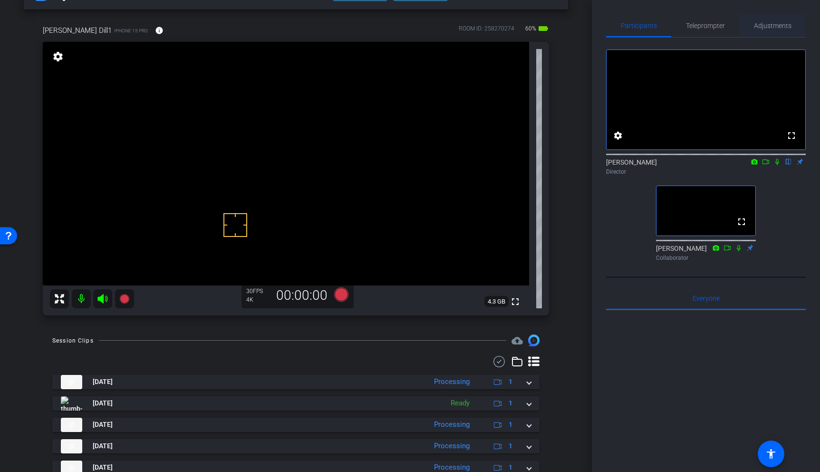
click at [774, 26] on span "Adjustments" at bounding box center [773, 25] width 38 height 7
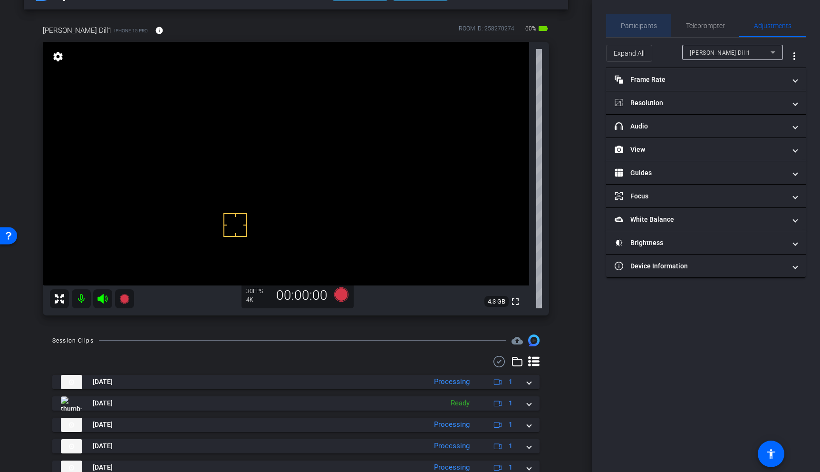
click at [649, 22] on span "Participants" at bounding box center [639, 25] width 36 height 7
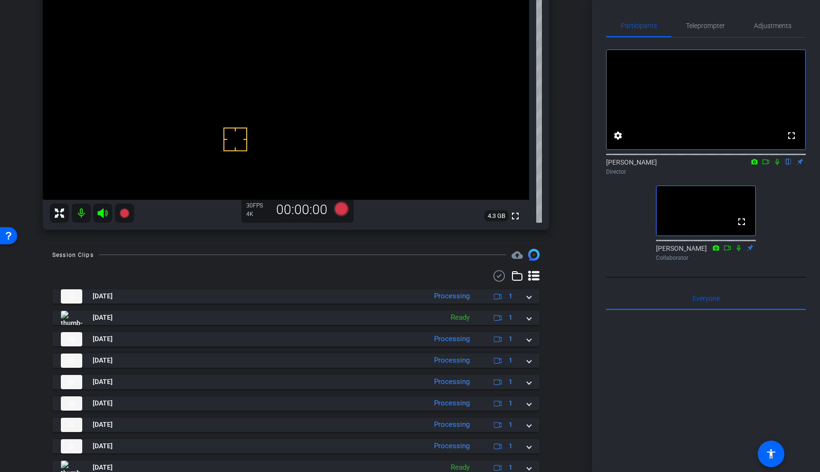
scroll to position [116, 0]
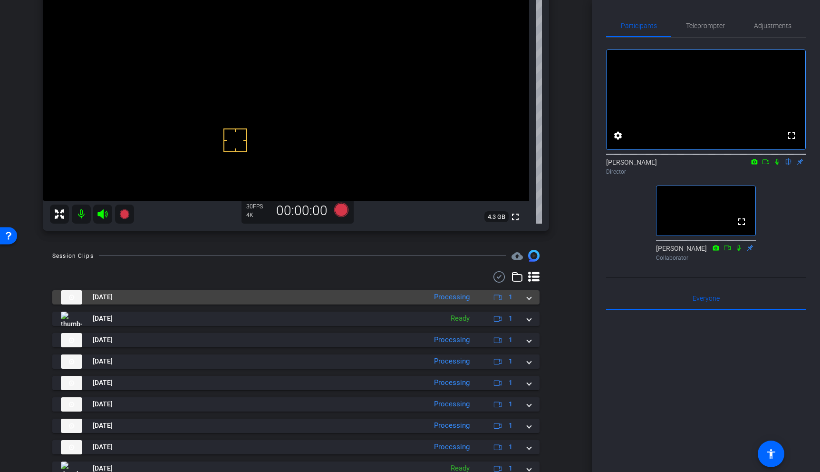
click at [530, 297] on span at bounding box center [529, 297] width 4 height 10
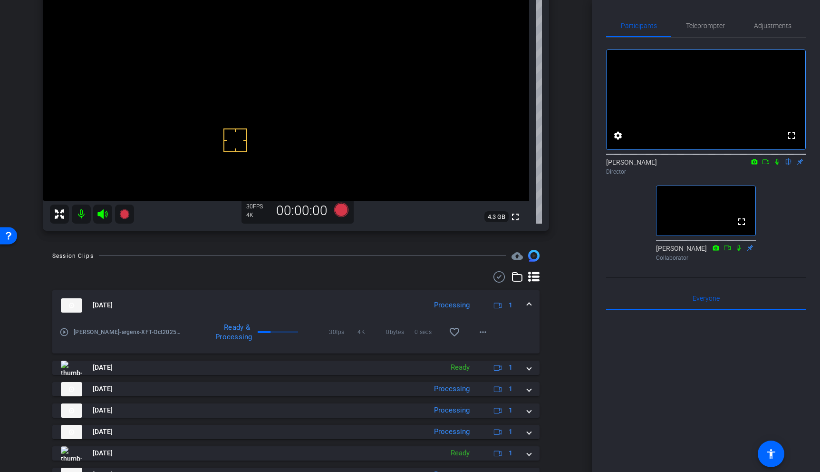
click at [530, 303] on span at bounding box center [529, 305] width 4 height 10
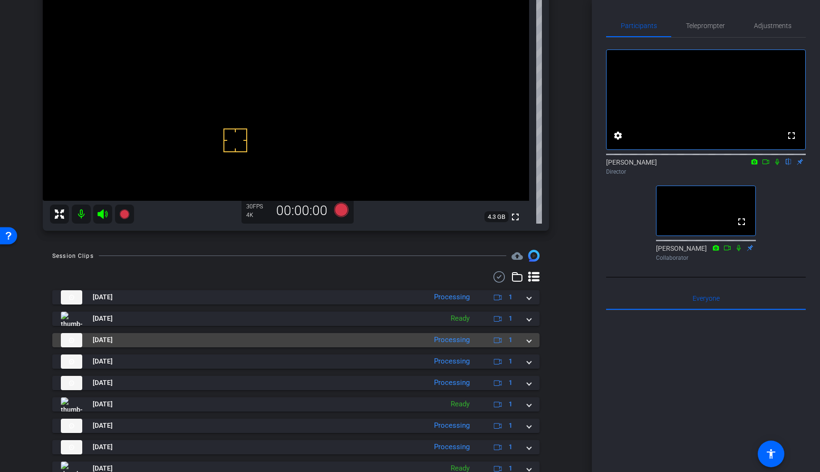
click at [528, 341] on span at bounding box center [529, 340] width 4 height 10
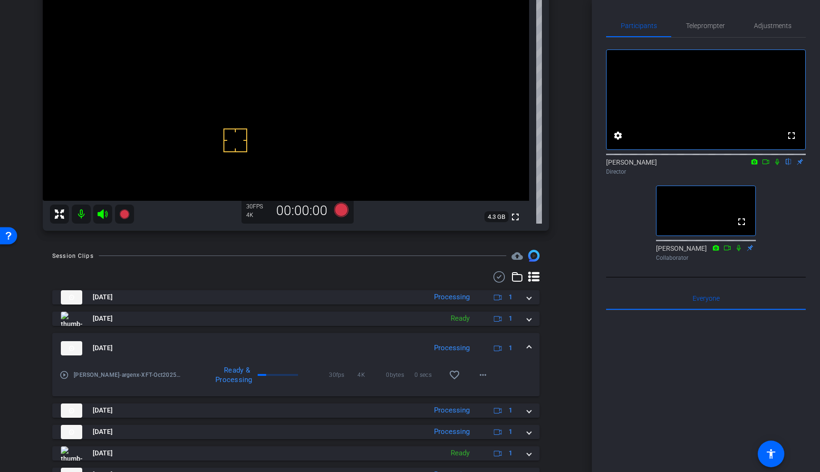
click at [528, 341] on mat-expansion-panel-header "[DATE] Processing 1" at bounding box center [295, 348] width 487 height 30
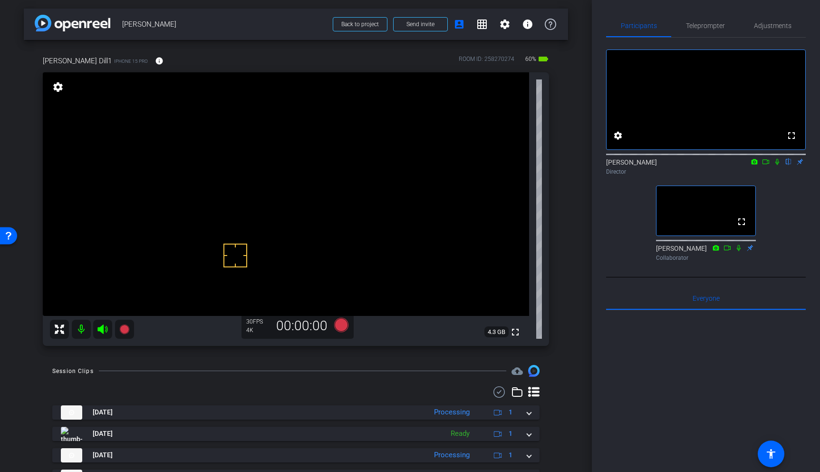
scroll to position [0, 0]
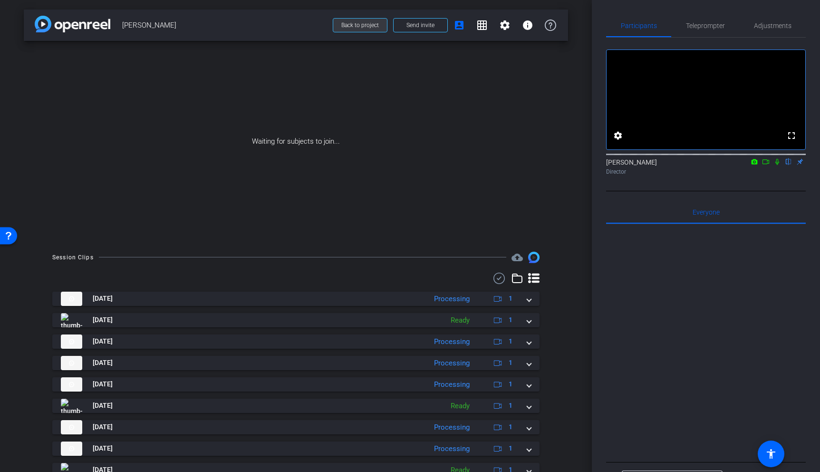
click at [369, 22] on span "Back to project" at bounding box center [360, 25] width 38 height 7
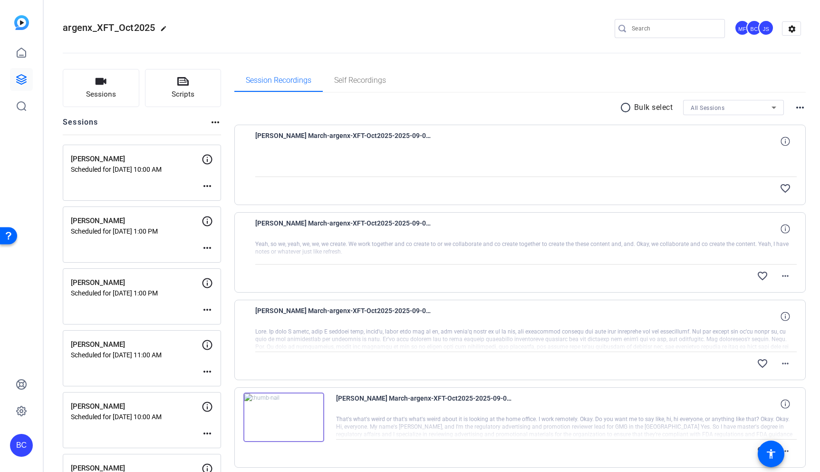
scroll to position [838, 0]
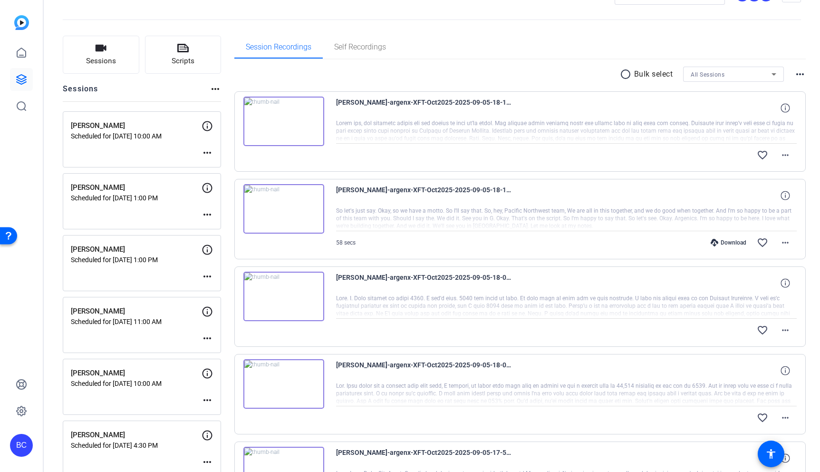
scroll to position [30, 0]
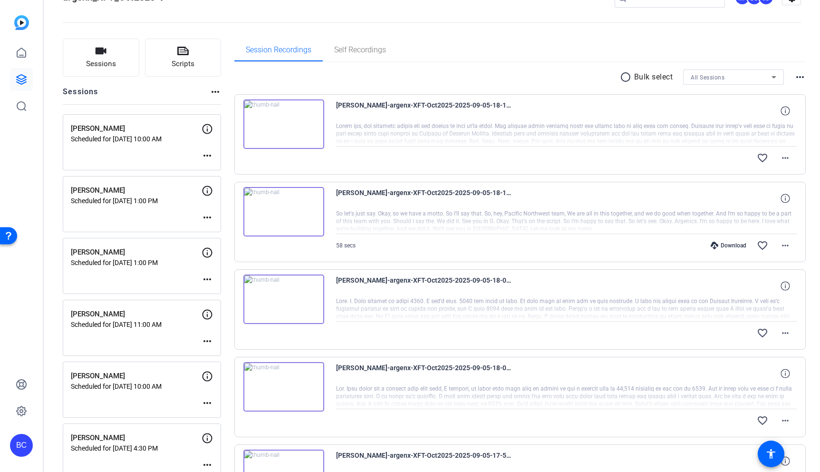
click at [276, 127] on img at bounding box center [283, 123] width 81 height 49
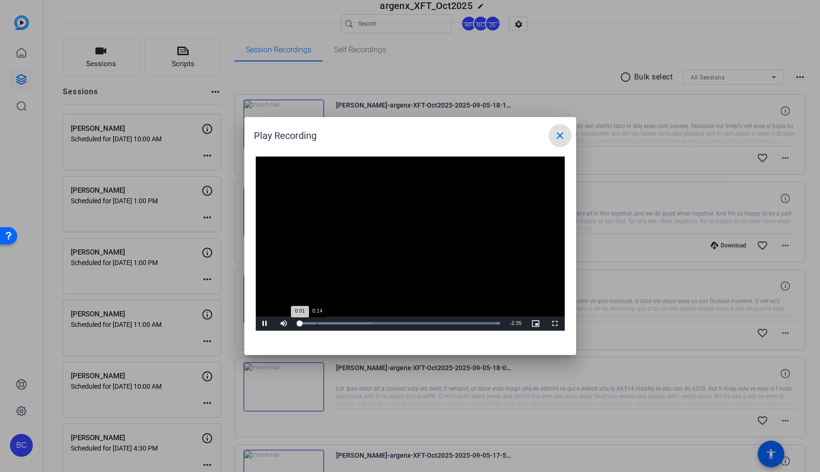
click at [317, 326] on div "Loaded : 100.00% 0:14 0:01" at bounding box center [400, 323] width 212 height 14
click at [333, 323] on div "Loaded : 100.00% 0:26 0:26" at bounding box center [400, 323] width 202 height 2
click at [344, 322] on div "Loaded : 100.00% 0:35 0:35" at bounding box center [400, 323] width 202 height 2
click at [375, 322] on div "Loaded : 100.00% 0:59 0:36" at bounding box center [400, 323] width 202 height 2
click at [415, 322] on div "Loaded : 100.00% 1:30 1:30" at bounding box center [400, 323] width 202 height 2
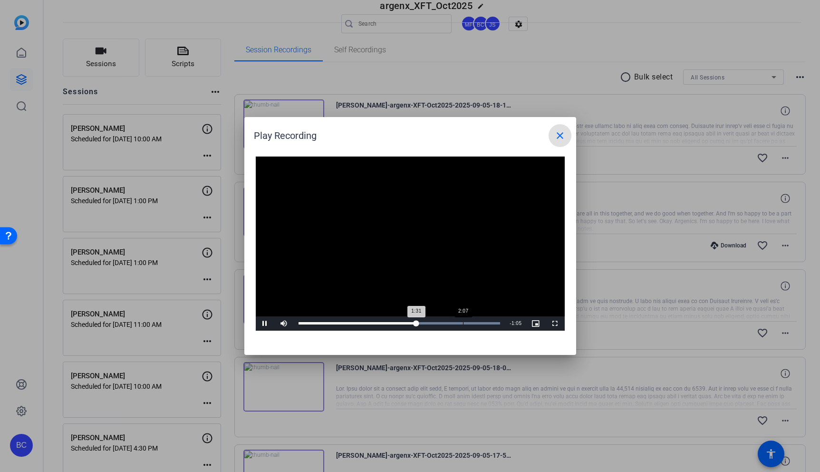
click at [464, 322] on div "Loaded : 100.00% 2:07 1:31" at bounding box center [400, 323] width 202 height 2
click at [557, 135] on mat-icon "close" at bounding box center [559, 135] width 11 height 11
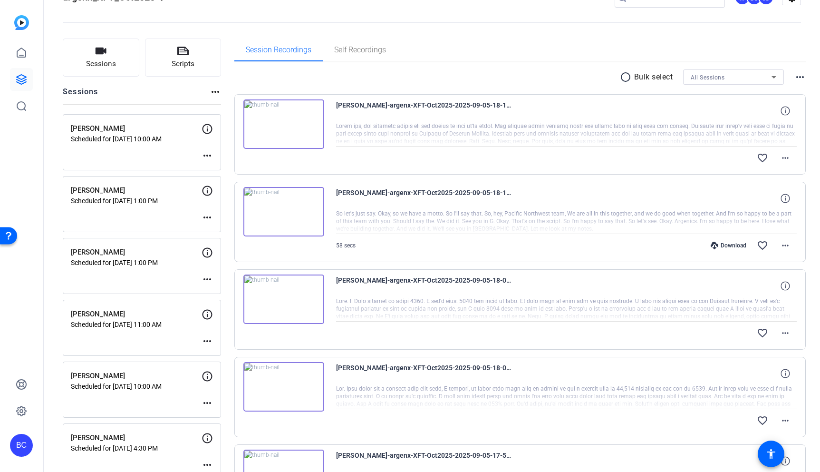
click at [299, 209] on img at bounding box center [283, 211] width 81 height 49
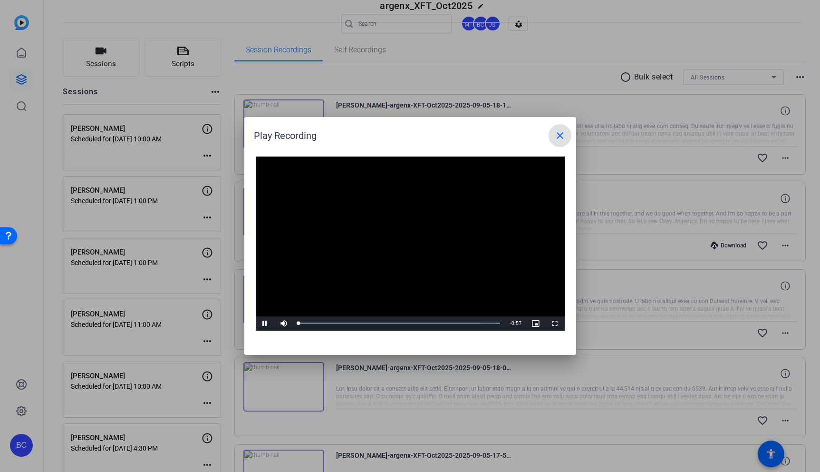
click at [398, 236] on video "Video Player" at bounding box center [410, 243] width 309 height 174
click at [271, 323] on span "Video Player" at bounding box center [265, 323] width 19 height 0
click at [380, 321] on div "Loaded : 100.00% 0:23 0:23" at bounding box center [400, 323] width 212 height 14
click at [404, 320] on div "Loaded : 100.00% 0:30 0:24" at bounding box center [400, 323] width 212 height 14
click at [431, 321] on div "Loaded : 100.00% 0:38 0:38" at bounding box center [400, 323] width 212 height 14
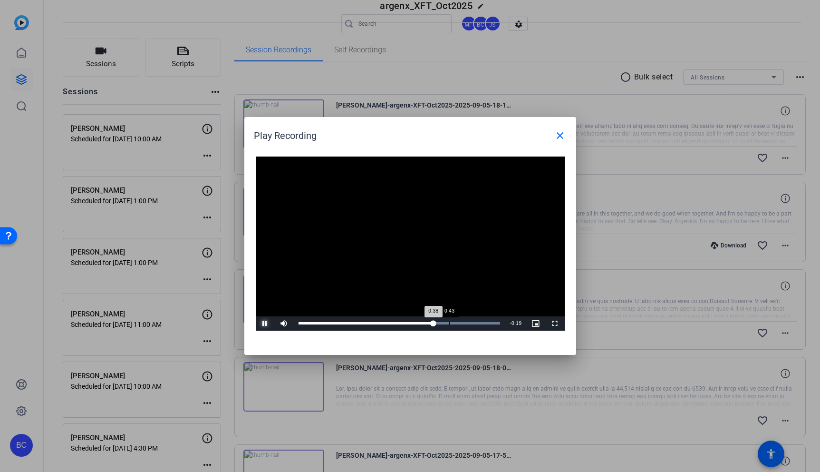
click at [449, 321] on div "Loaded : 100.00% 0:43 0:38" at bounding box center [400, 323] width 212 height 14
click at [560, 135] on mat-icon "close" at bounding box center [559, 135] width 11 height 11
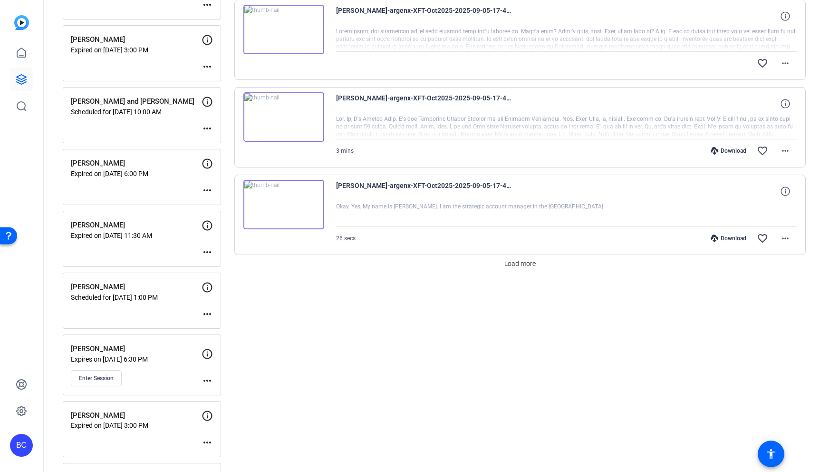
scroll to position [778, 0]
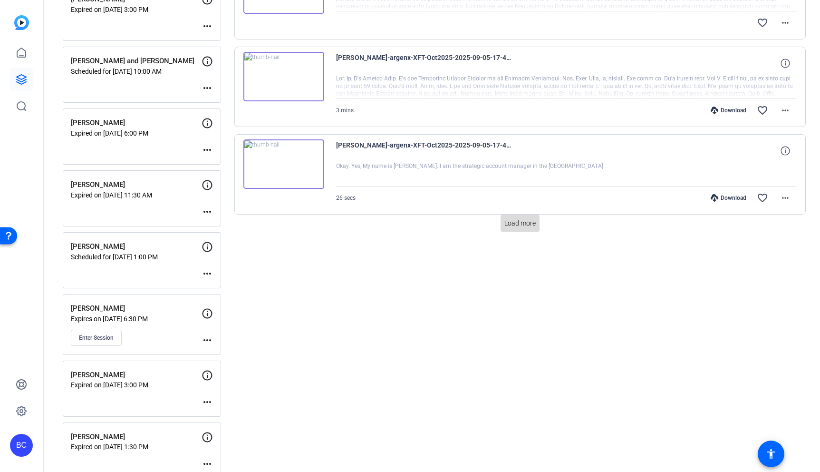
click at [514, 223] on span "Load more" at bounding box center [519, 223] width 31 height 10
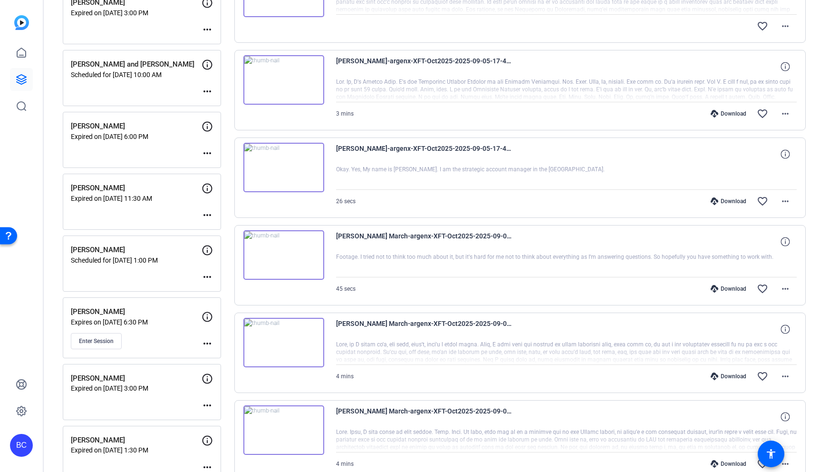
scroll to position [767, 0]
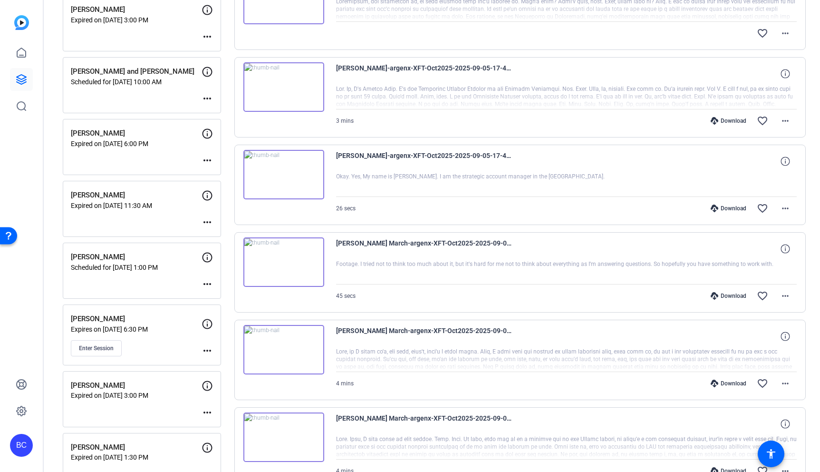
click at [284, 167] on img at bounding box center [283, 174] width 81 height 49
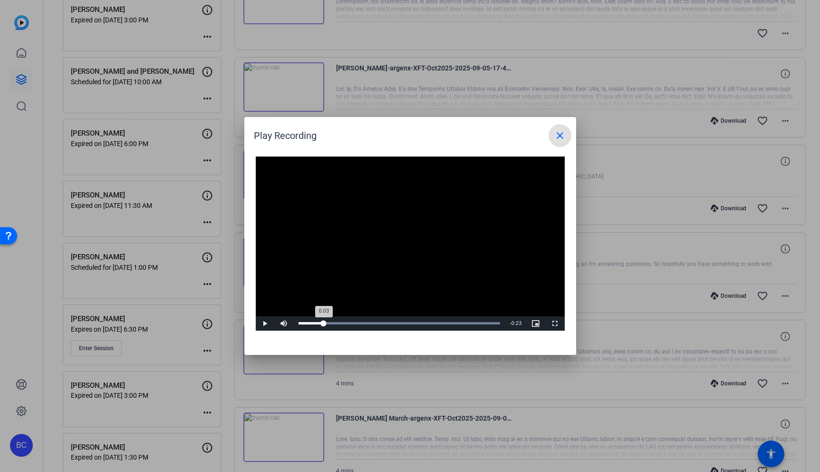
click at [324, 318] on div "Loaded : 100.00% 0:03 0:03" at bounding box center [400, 323] width 212 height 14
click at [356, 321] on div "Loaded : 100.00% 0:07 0:03" at bounding box center [400, 323] width 212 height 14
click at [562, 138] on mat-icon "close" at bounding box center [559, 135] width 11 height 11
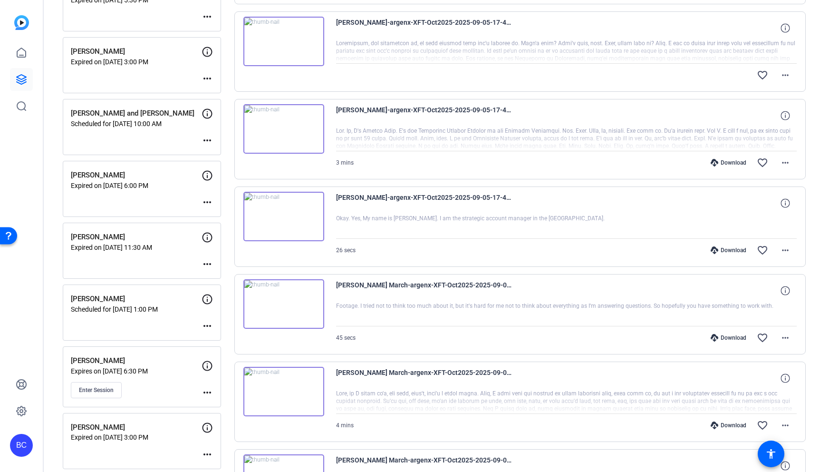
scroll to position [717, 0]
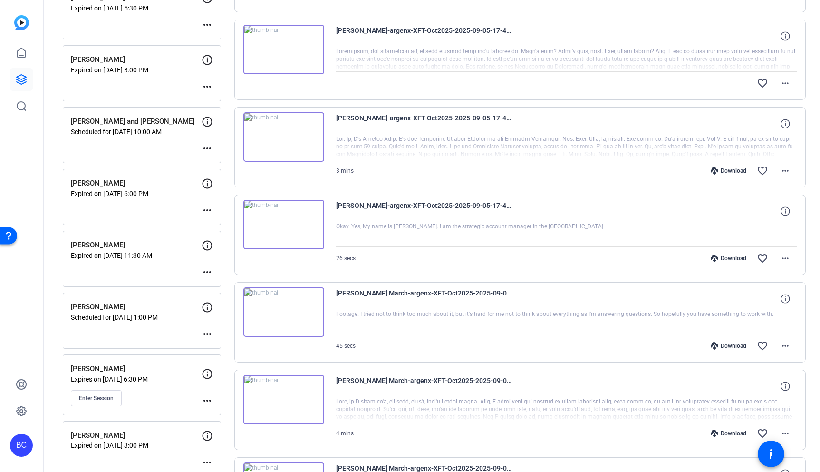
click at [284, 135] on img at bounding box center [283, 136] width 81 height 49
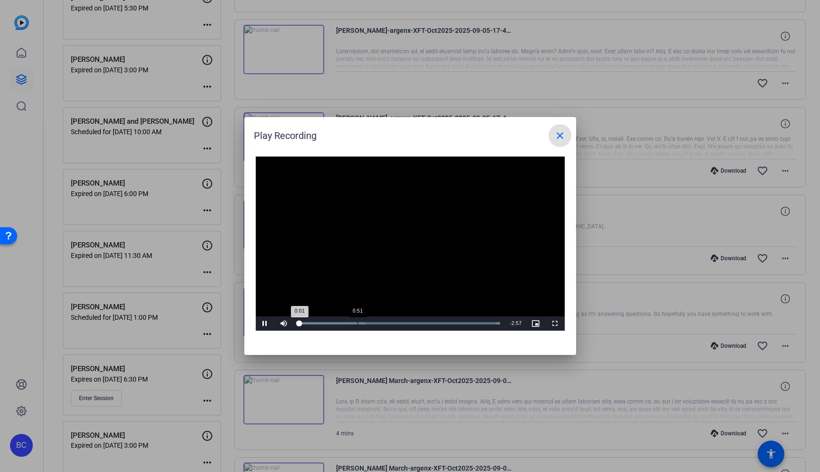
click at [357, 321] on div "Loaded : 100.00% 0:51 0:01" at bounding box center [400, 323] width 212 height 14
click at [388, 321] on div "Loaded : 100.00% 1:18 0:52" at bounding box center [400, 323] width 212 height 14
click at [413, 320] on div "Loaded : 100.00% 1:40 1:19" at bounding box center [400, 323] width 212 height 14
click at [438, 320] on div "Loaded : 100.00% 2:02 1:41" at bounding box center [400, 323] width 212 height 14
click at [459, 320] on div "Loaded : 100.00% 2:20 2:03" at bounding box center [400, 323] width 212 height 14
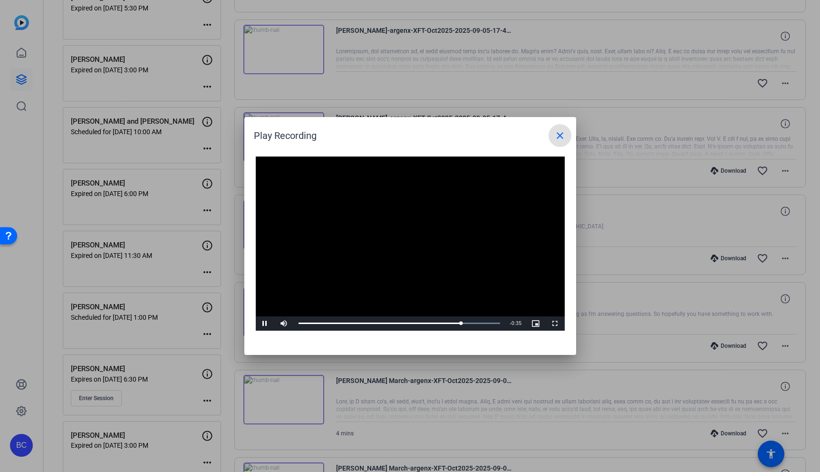
click at [556, 142] on span at bounding box center [560, 135] width 23 height 23
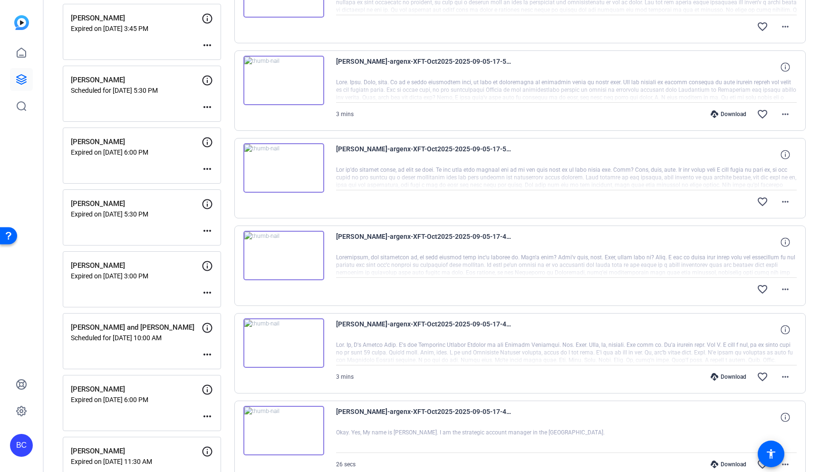
scroll to position [509, 0]
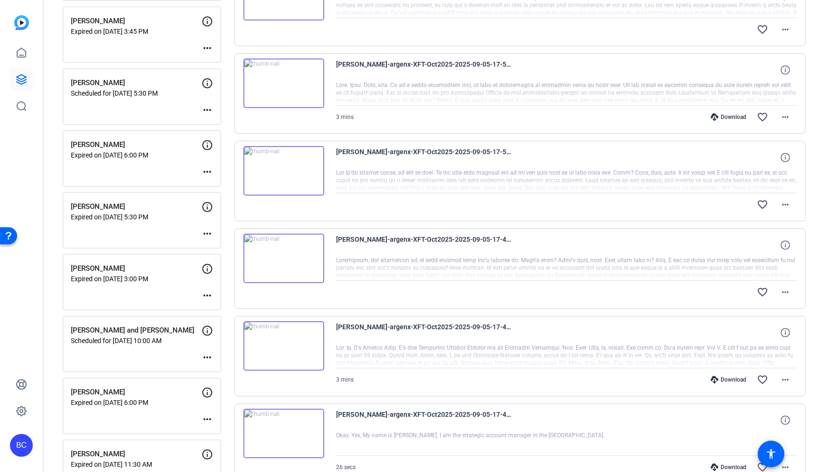
click at [281, 163] on img at bounding box center [283, 170] width 81 height 49
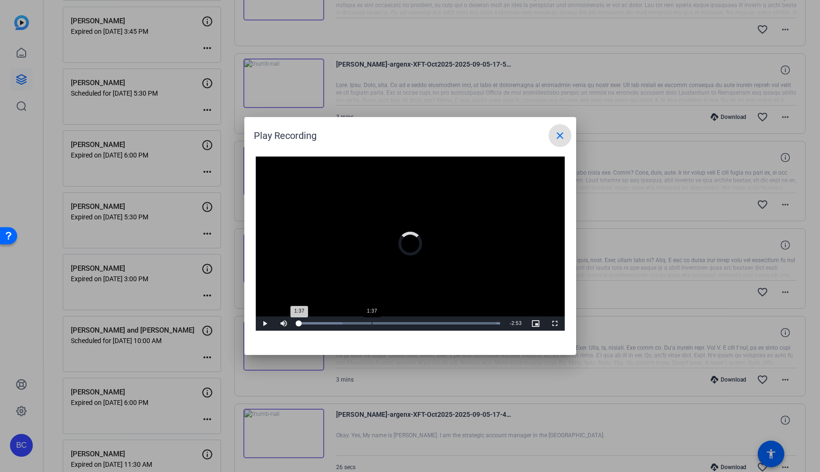
click at [371, 320] on div "Loaded : 100.00% 1:37 1:37" at bounding box center [400, 323] width 212 height 14
click at [422, 326] on div "Loaded : 100.00% 2:45 1:38" at bounding box center [400, 323] width 212 height 14
click at [562, 130] on mat-icon "close" at bounding box center [559, 135] width 11 height 11
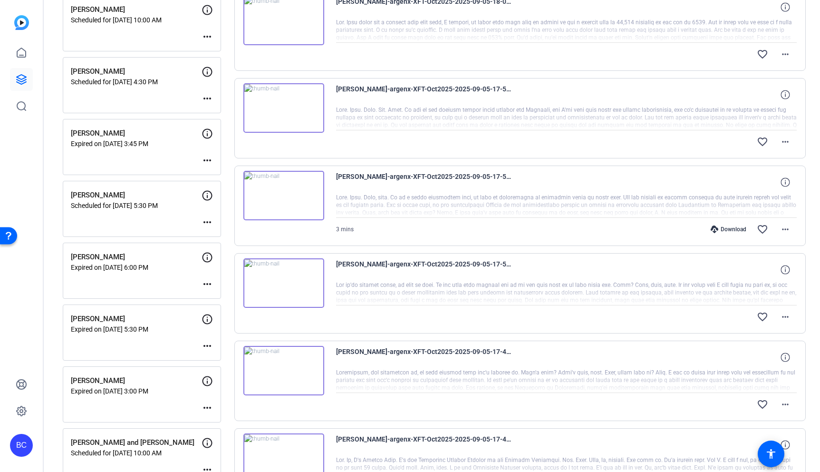
scroll to position [381, 0]
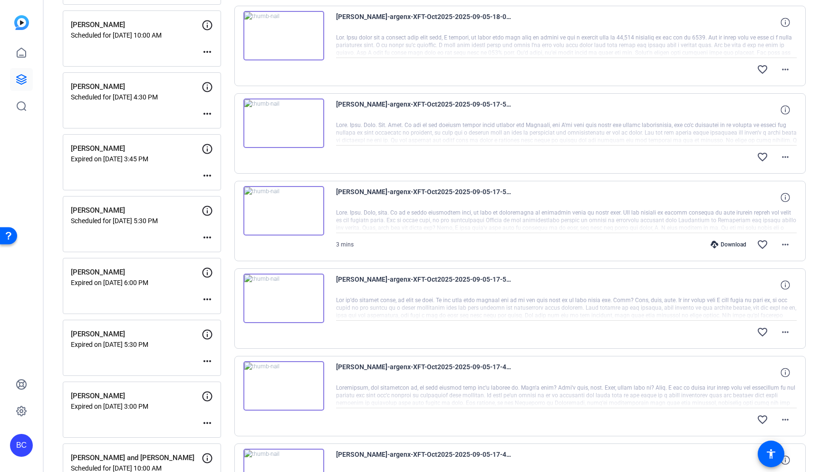
click at [286, 121] on img at bounding box center [283, 122] width 81 height 49
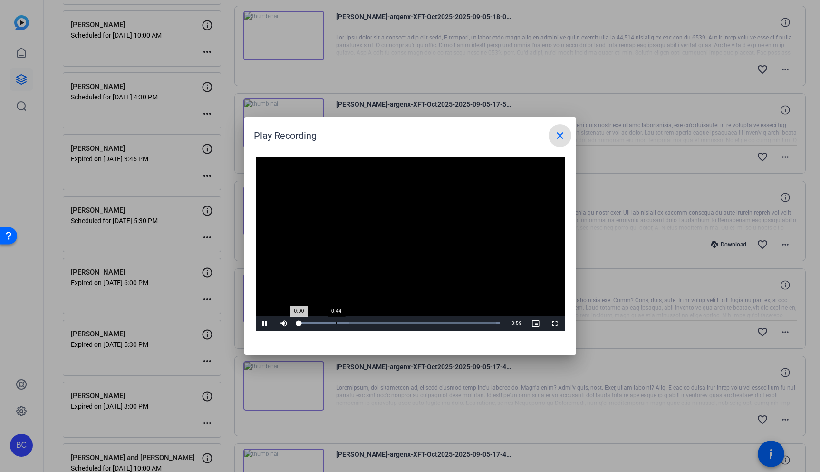
click at [337, 320] on div "Loaded : 100.00% 0:44 0:00" at bounding box center [400, 323] width 212 height 14
click at [378, 320] on div "Loaded : 100.00% 1:26 0:46" at bounding box center [400, 323] width 212 height 14
click at [443, 318] on div "Loaded : 100.00% 2:51 1:35" at bounding box center [400, 323] width 212 height 14
click at [559, 139] on mat-icon "close" at bounding box center [559, 135] width 11 height 11
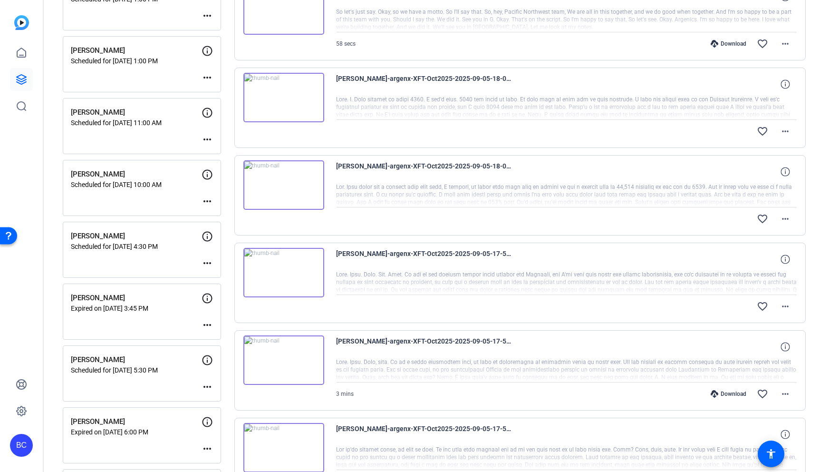
scroll to position [232, 0]
click at [284, 189] on img at bounding box center [283, 185] width 81 height 49
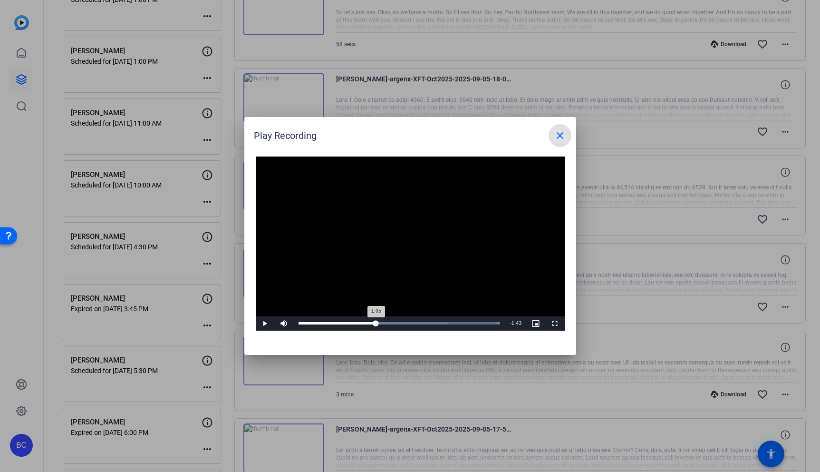
click at [376, 318] on div "Loaded : 100.00% 1:05 1:05" at bounding box center [400, 323] width 212 height 14
click at [423, 320] on div "Loaded : 100.00% 1:43 1:05" at bounding box center [400, 323] width 212 height 14
click at [440, 320] on div "Loaded : 100.00% 1:58 1:58" at bounding box center [400, 323] width 212 height 14
click at [456, 320] on div "Loaded : 100.00% 2:11 1:58" at bounding box center [400, 323] width 212 height 14
click at [555, 138] on mat-icon "close" at bounding box center [559, 135] width 11 height 11
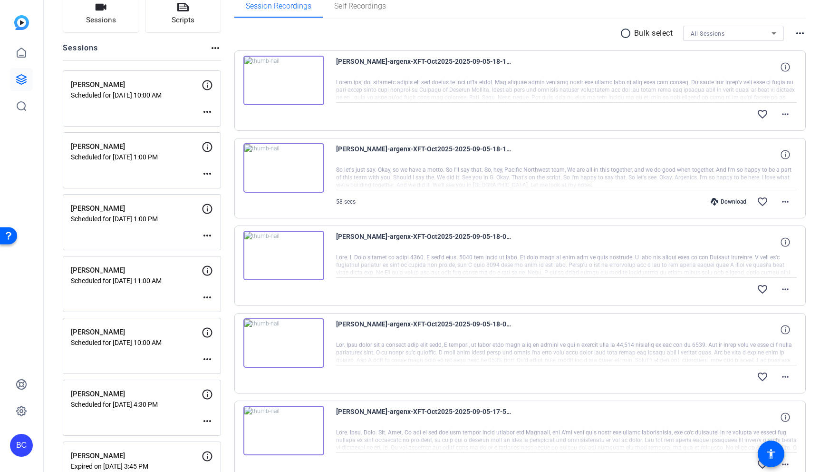
scroll to position [30, 0]
